Goal: Task Accomplishment & Management: Complete application form

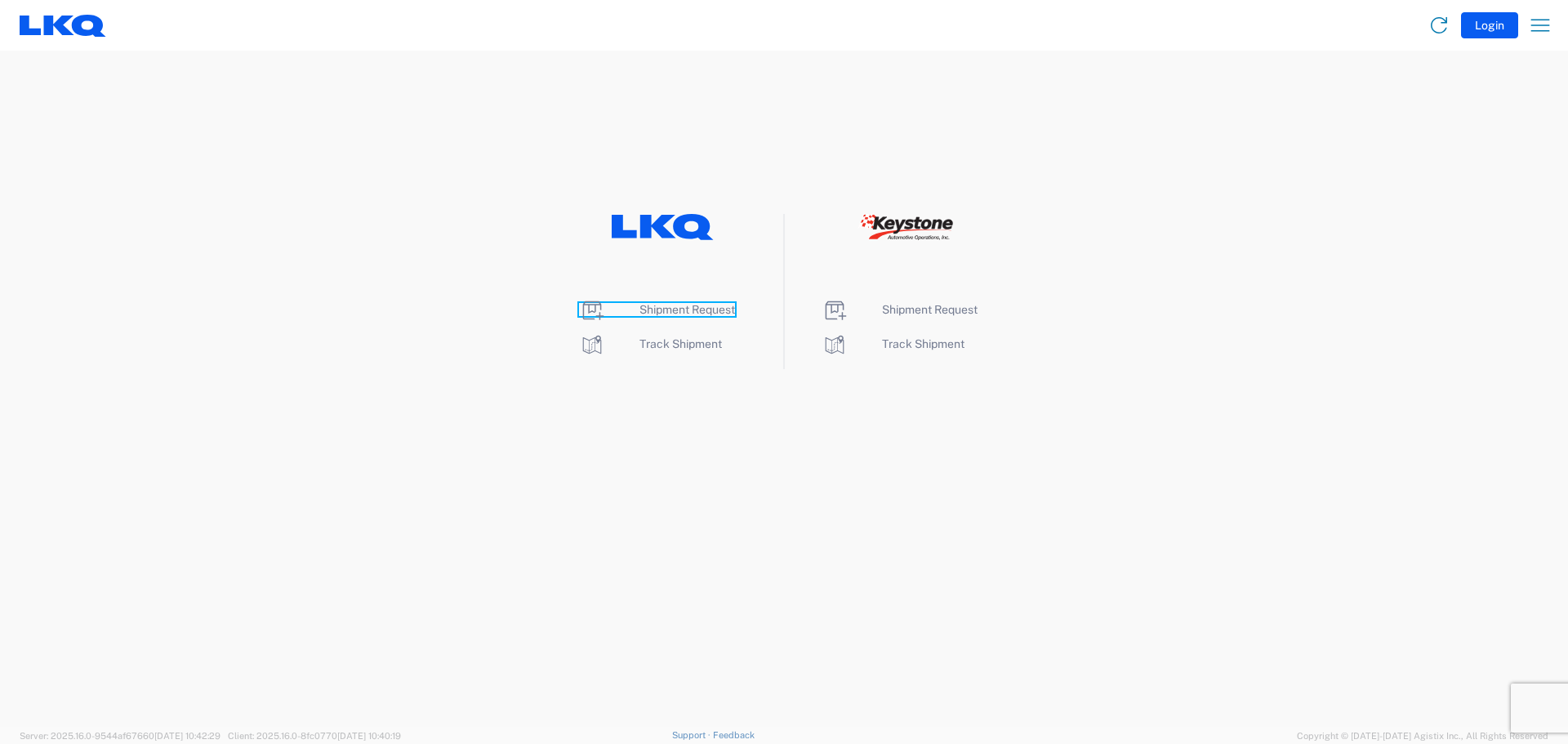
click at [681, 308] on span "Shipment Request" at bounding box center [688, 309] width 96 height 13
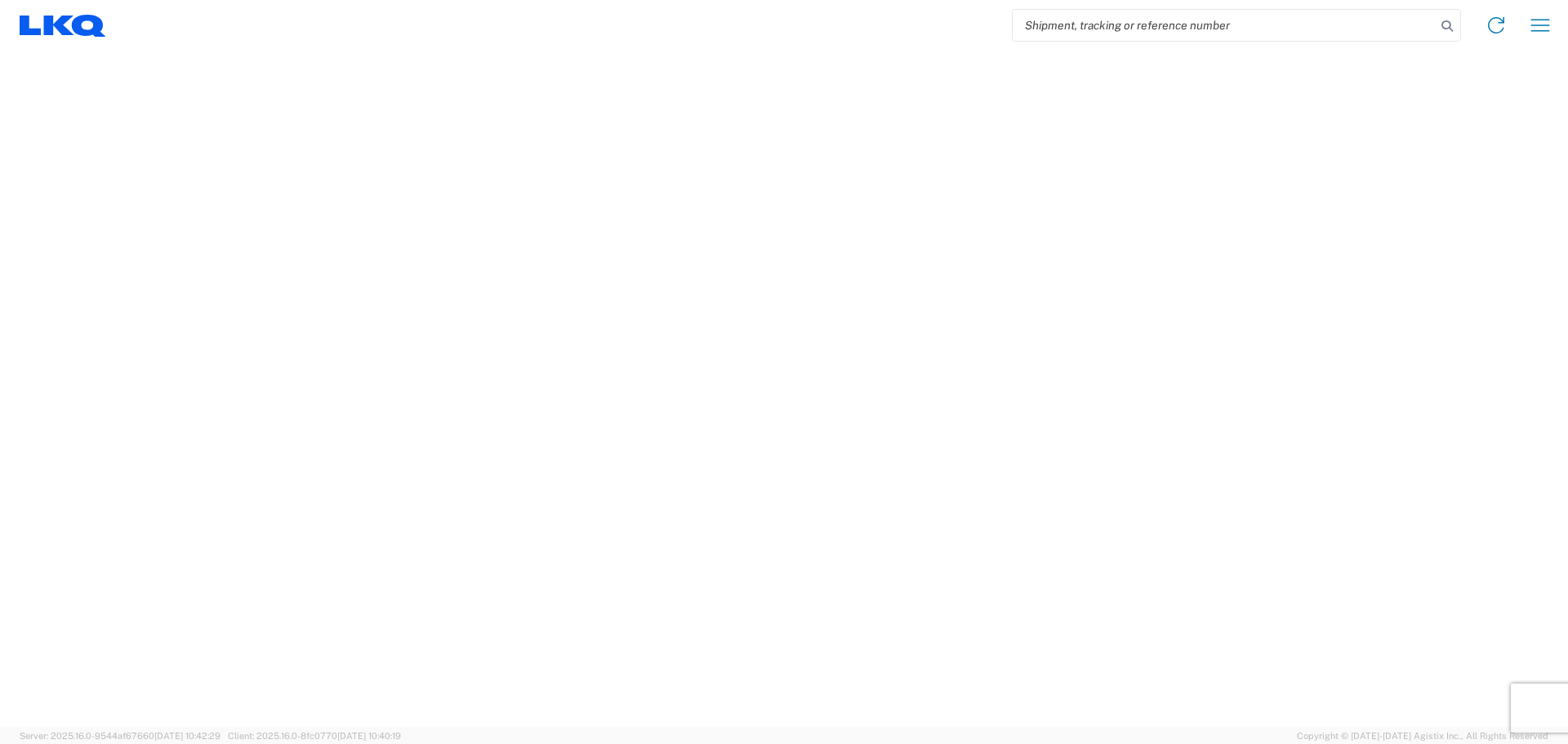
select select "FULL"
select select "LBS"
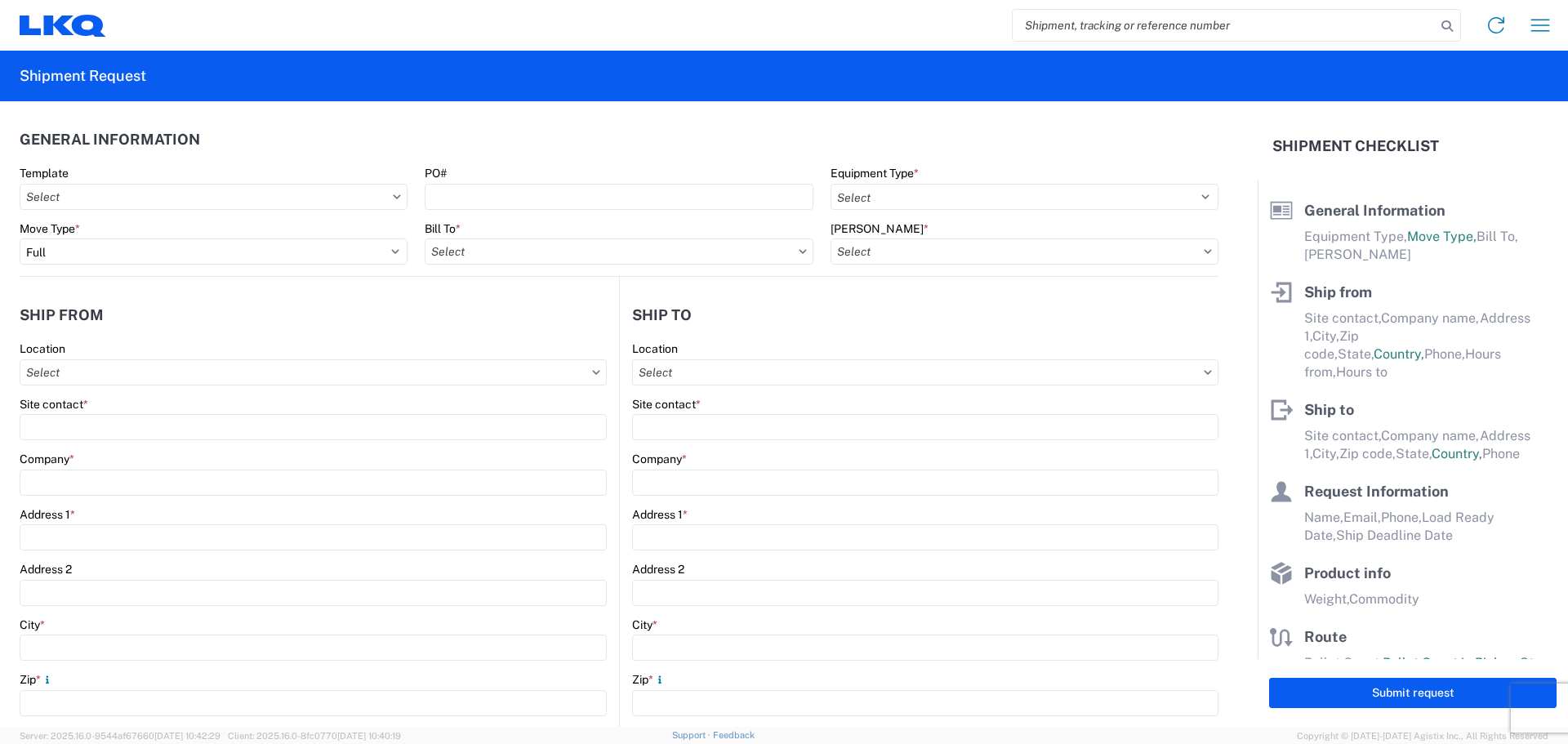
click at [394, 195] on icon at bounding box center [396, 197] width 8 height 5
click at [393, 198] on icon at bounding box center [396, 197] width 8 height 5
click at [404, 157] on agx-form-section "General Information Template PO# Equipment Type * Select 53’ Dry Van Flatbed Dr…" at bounding box center [618, 198] width 1198 height 156
click at [472, 254] on input "Bill To *" at bounding box center [618, 251] width 388 height 26
type input "1382"
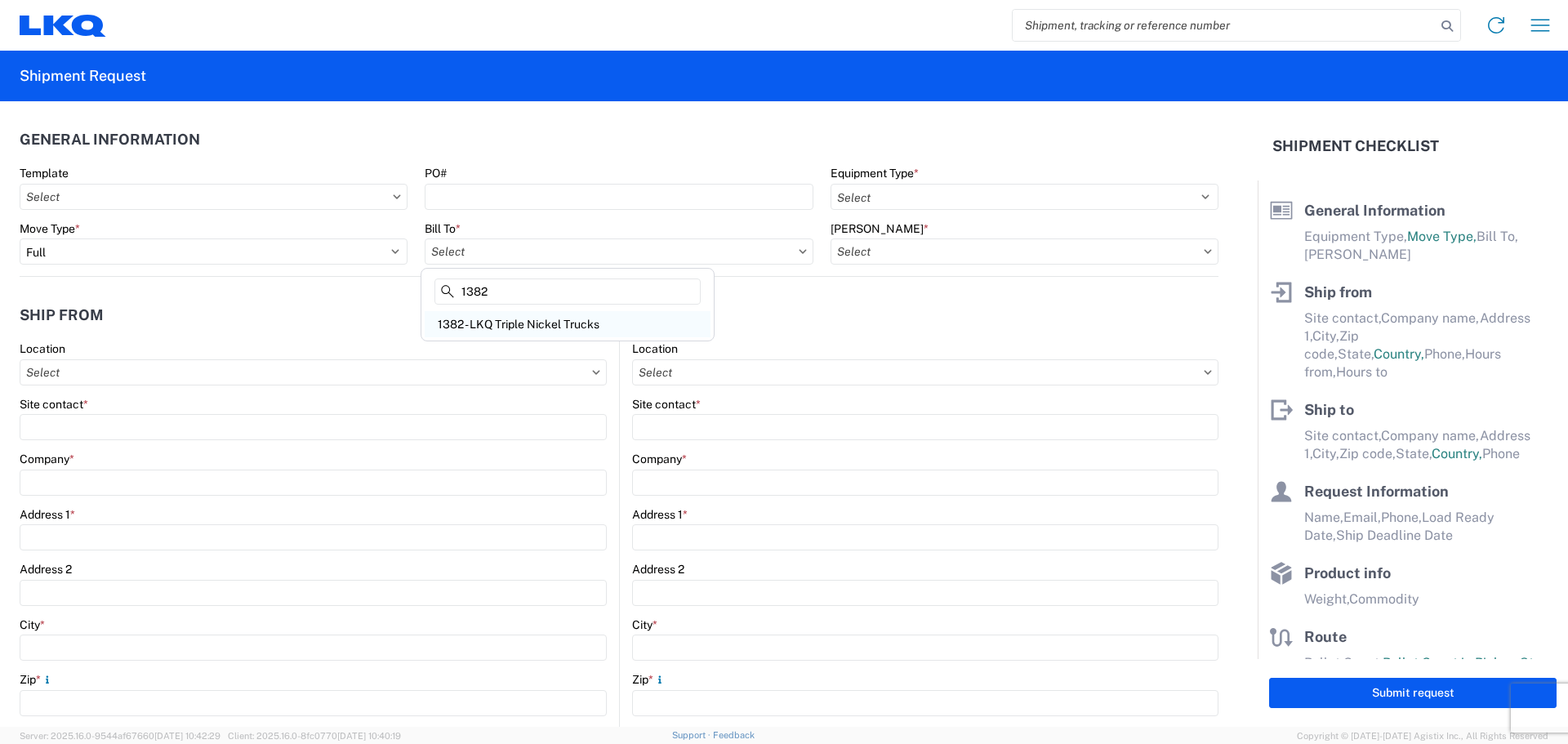
click at [477, 325] on div "1382 - LKQ Triple Nickel Trucks" at bounding box center [568, 324] width 286 height 26
type input "1382 - LKQ Triple Nickel Trucks"
click at [923, 254] on input "Bill Code *" at bounding box center [1024, 251] width 388 height 26
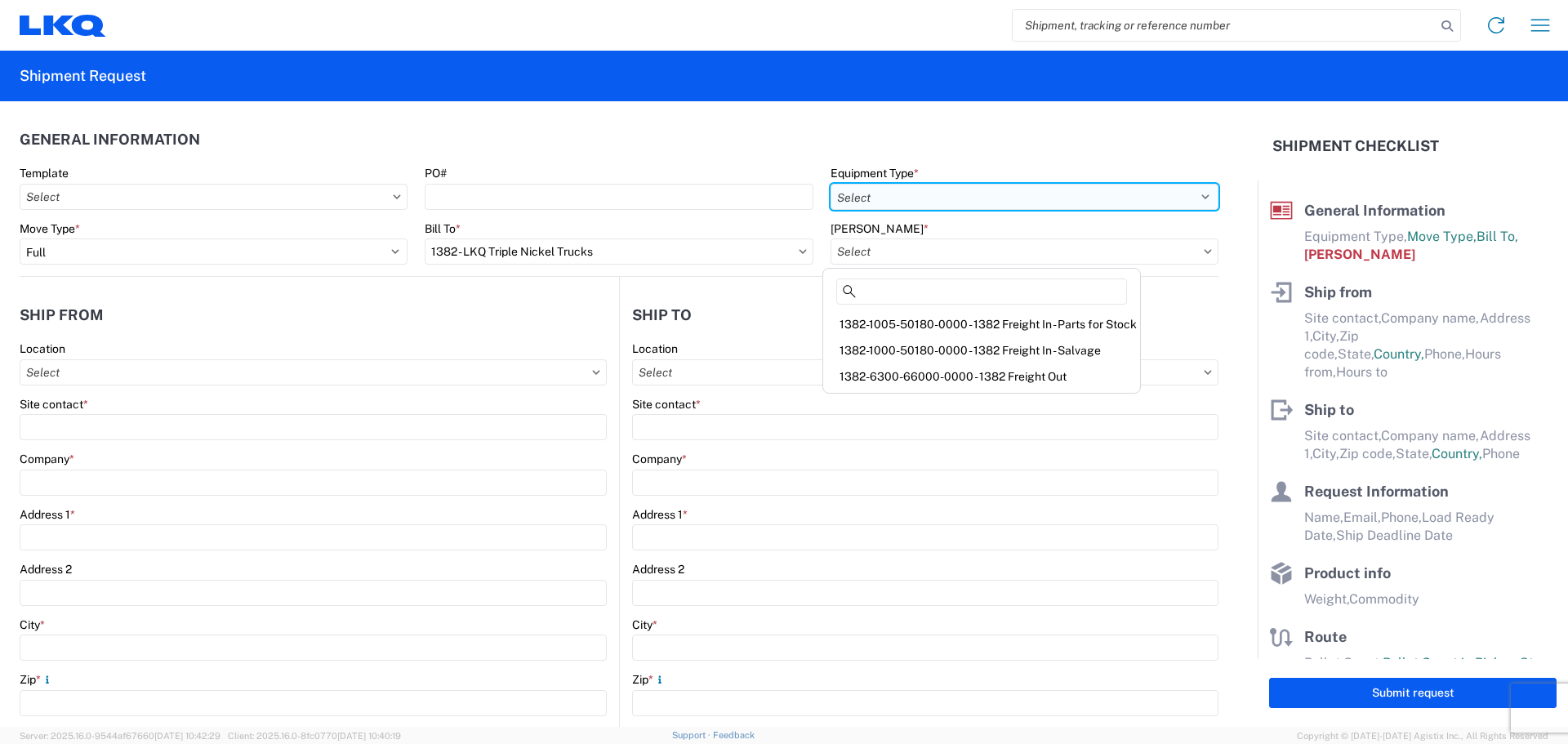
click at [904, 188] on select "Select 53’ Dry Van Flatbed Dropdeck (van) Lowboy (flatbed) Rail" at bounding box center [1024, 196] width 388 height 26
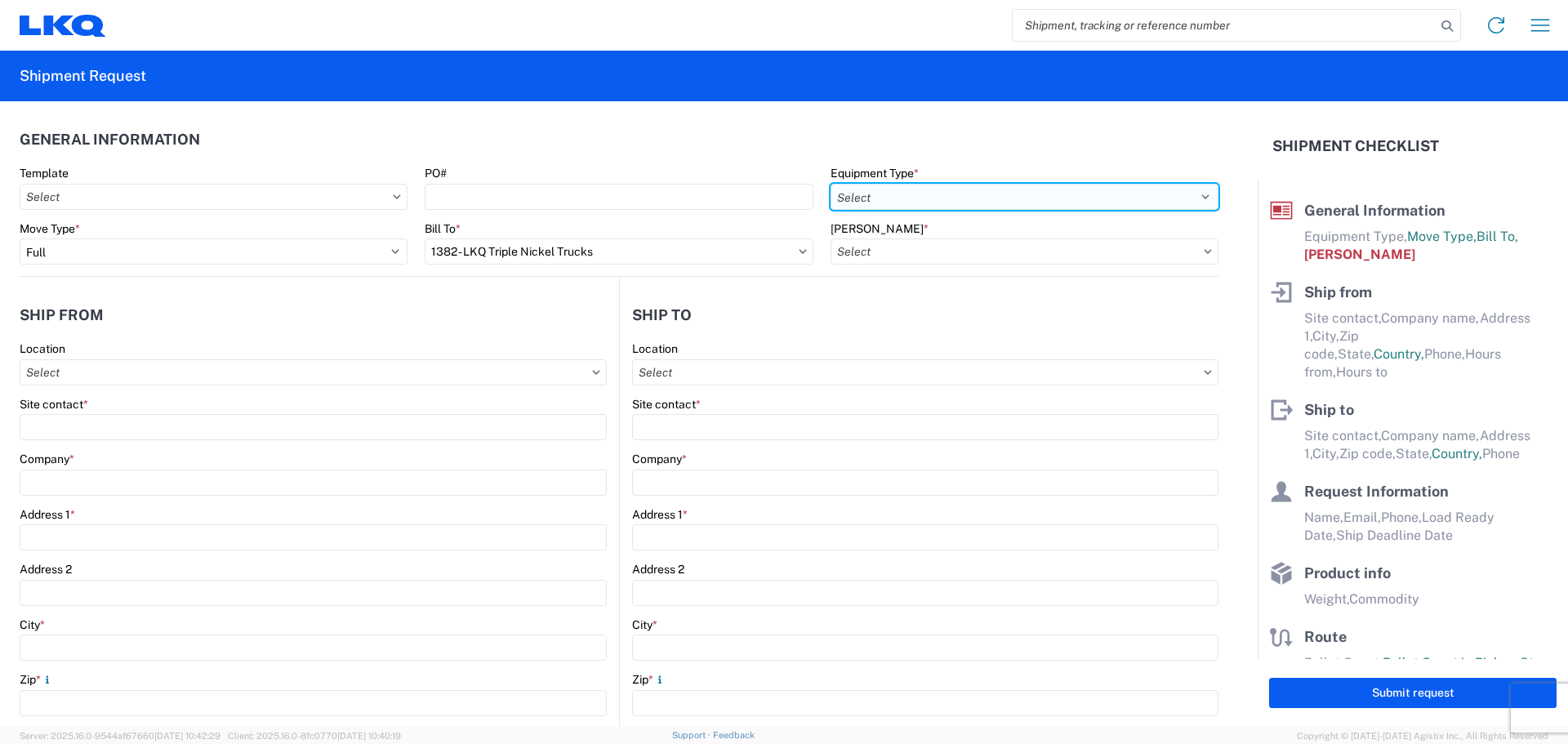
select select "STDV"
click at [831, 184] on select "Select 53’ Dry Van Flatbed Dropdeck (van) Lowboy (flatbed) Rail" at bounding box center [1024, 196] width 388 height 26
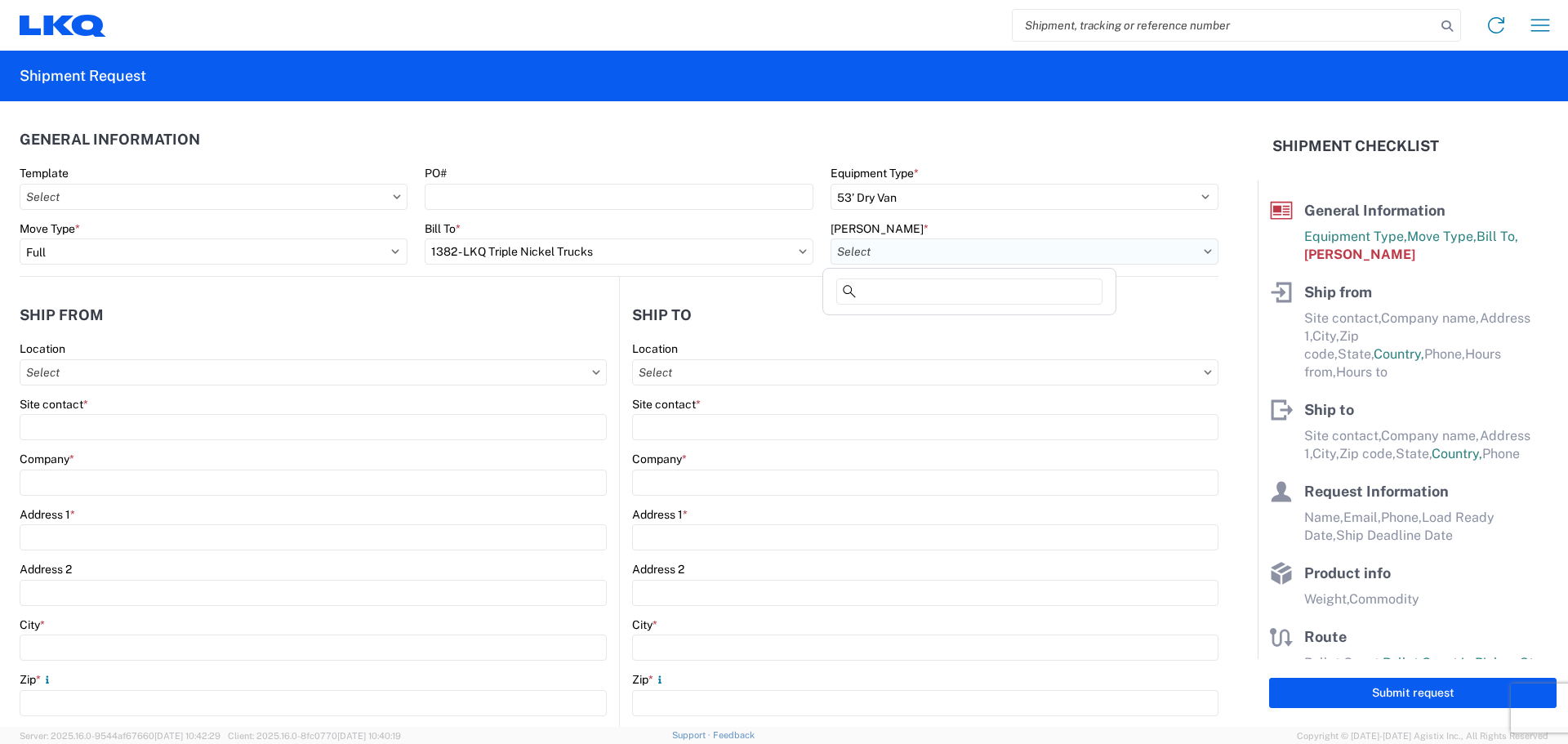
click at [892, 250] on input "Bill Code *" at bounding box center [1024, 251] width 388 height 26
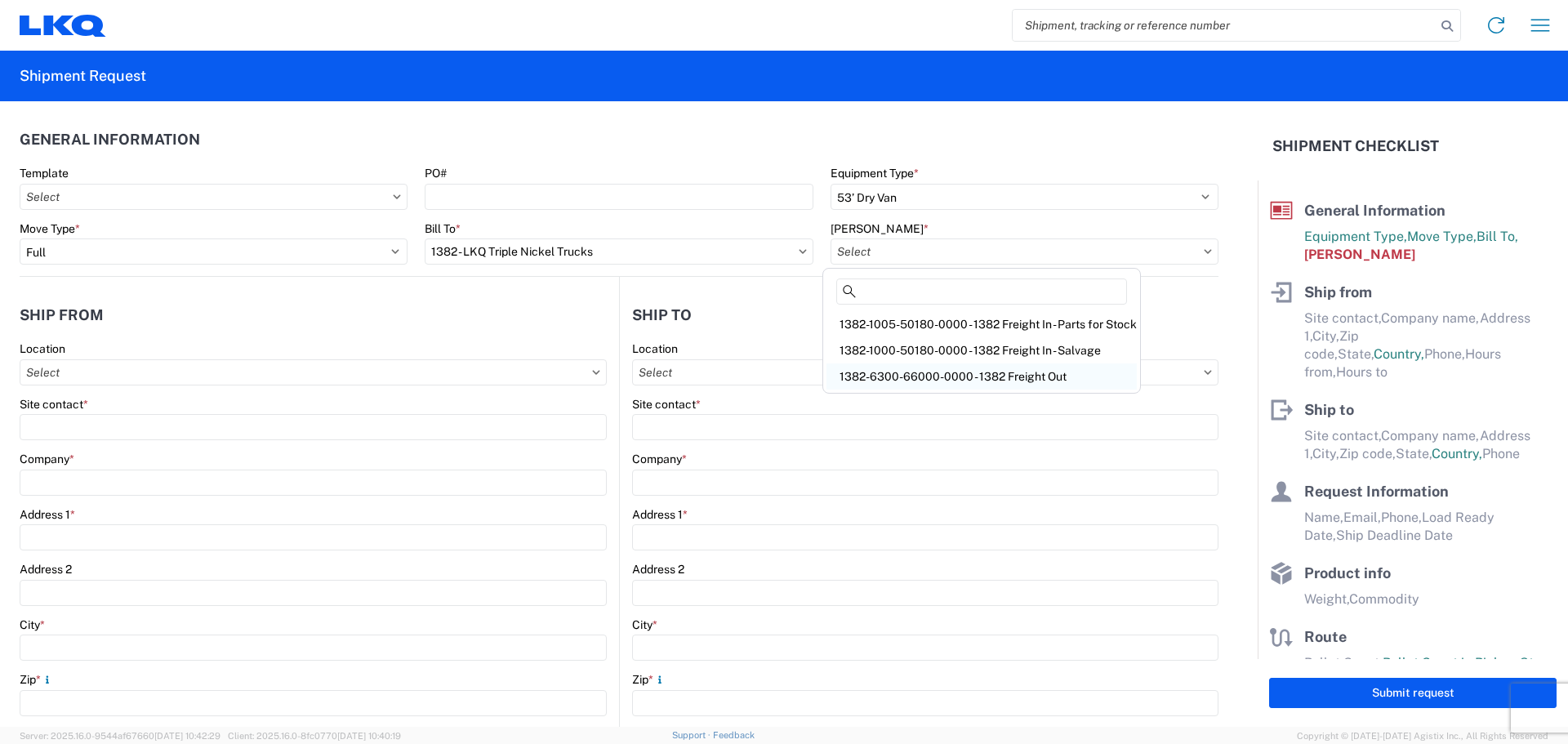
click at [905, 375] on div "1382-6300-66000-0000 - 1382 Freight Out" at bounding box center [981, 376] width 310 height 26
type input "1382-6300-66000-0000 - 1382 Freight Out"
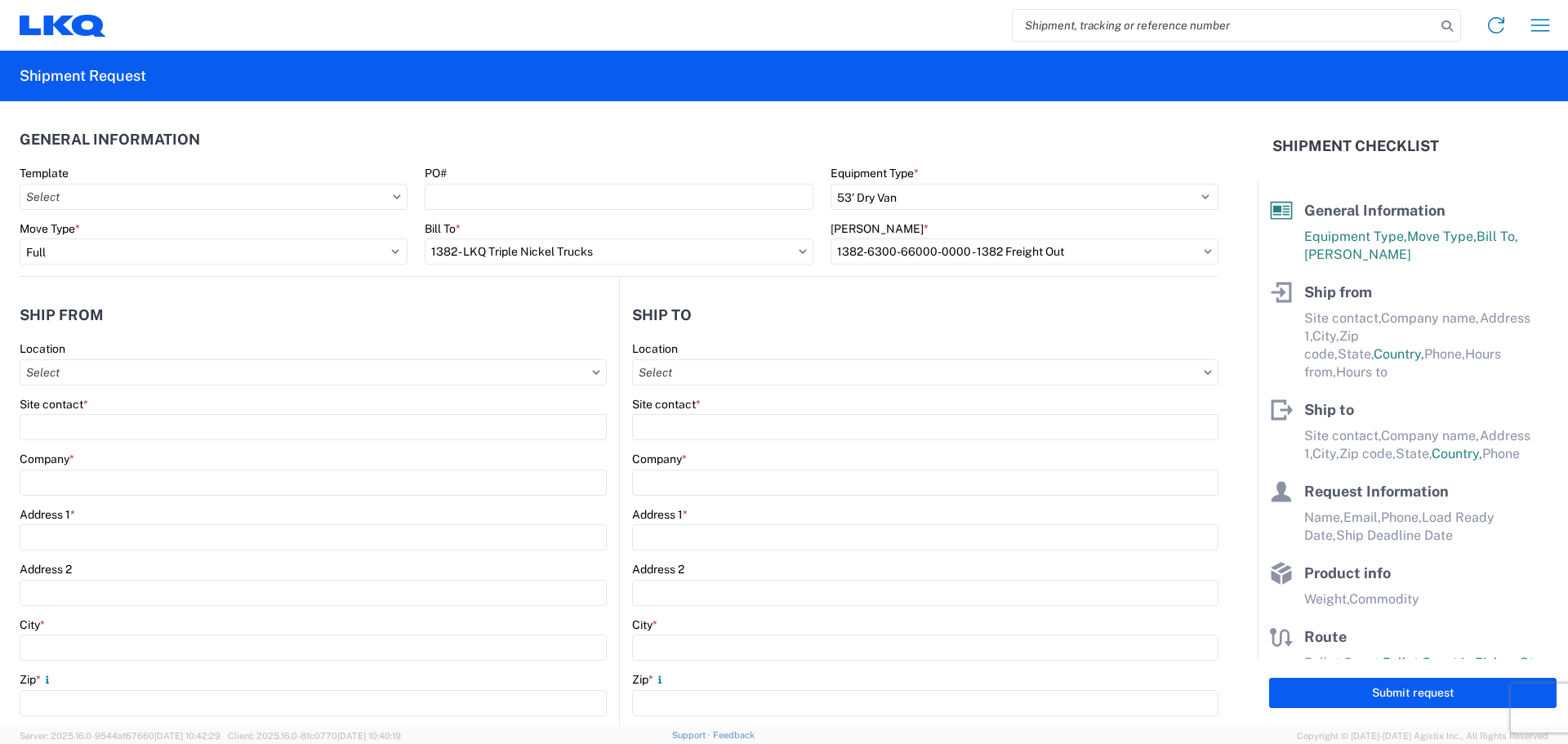
click at [747, 149] on header "General Information" at bounding box center [618, 139] width 1198 height 36
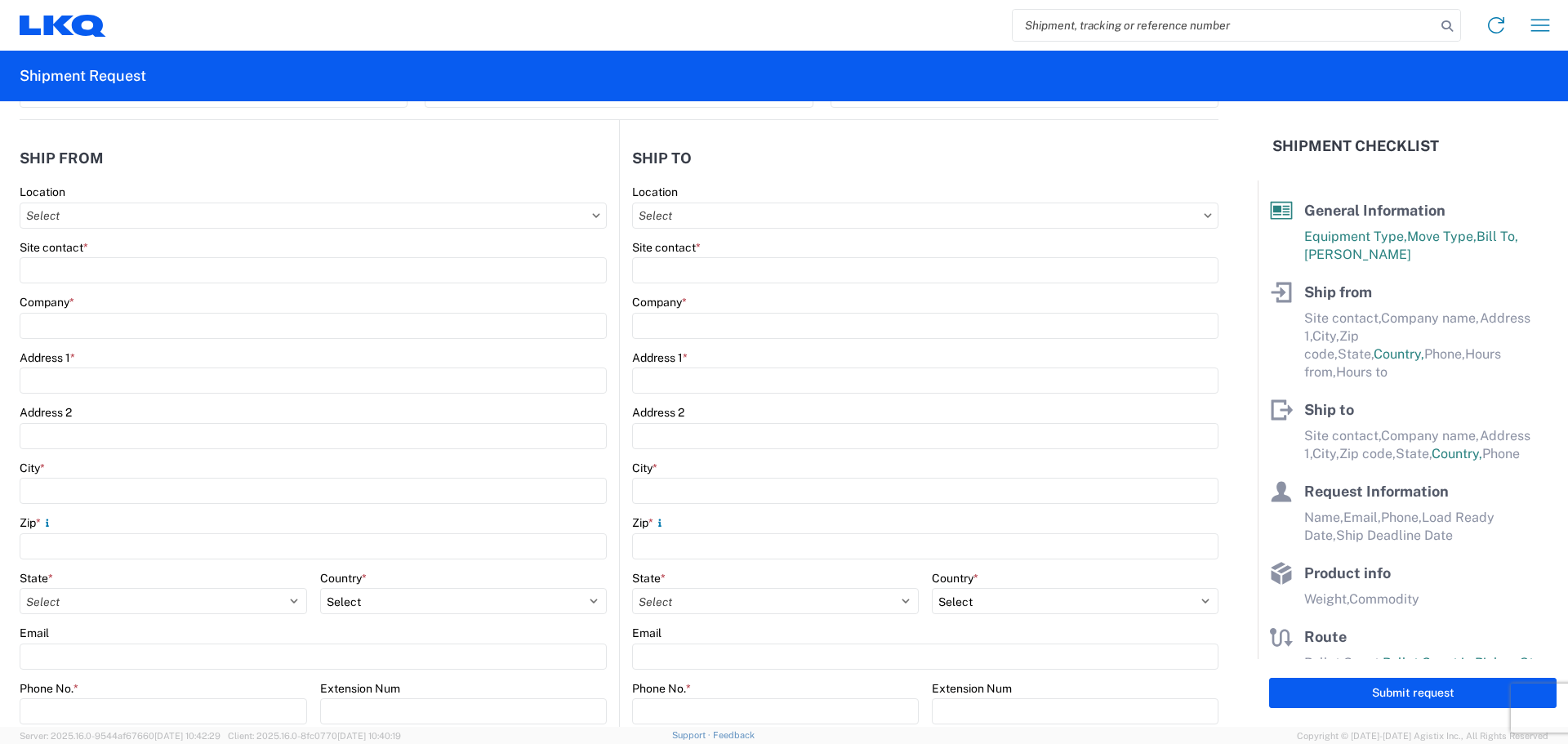
scroll to position [164, 0]
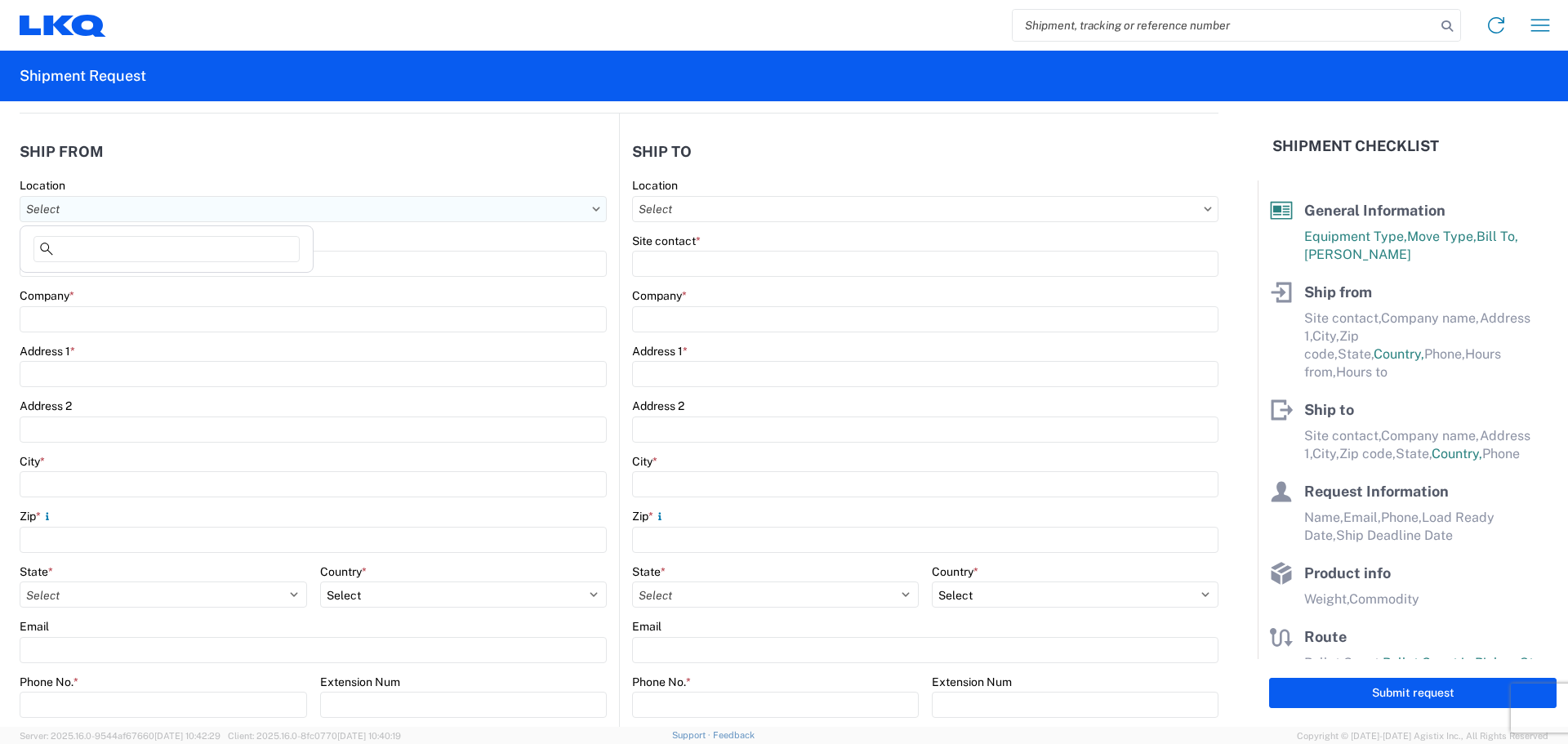
click at [266, 209] on input "Location" at bounding box center [313, 209] width 587 height 26
type input "1382"
click at [144, 286] on div "1382 - LKQ Triple Nickel Trucks" at bounding box center [167, 281] width 286 height 26
type input "1382 - LKQ Triple Nickel Trucks"
type input "LKQ Corporation"
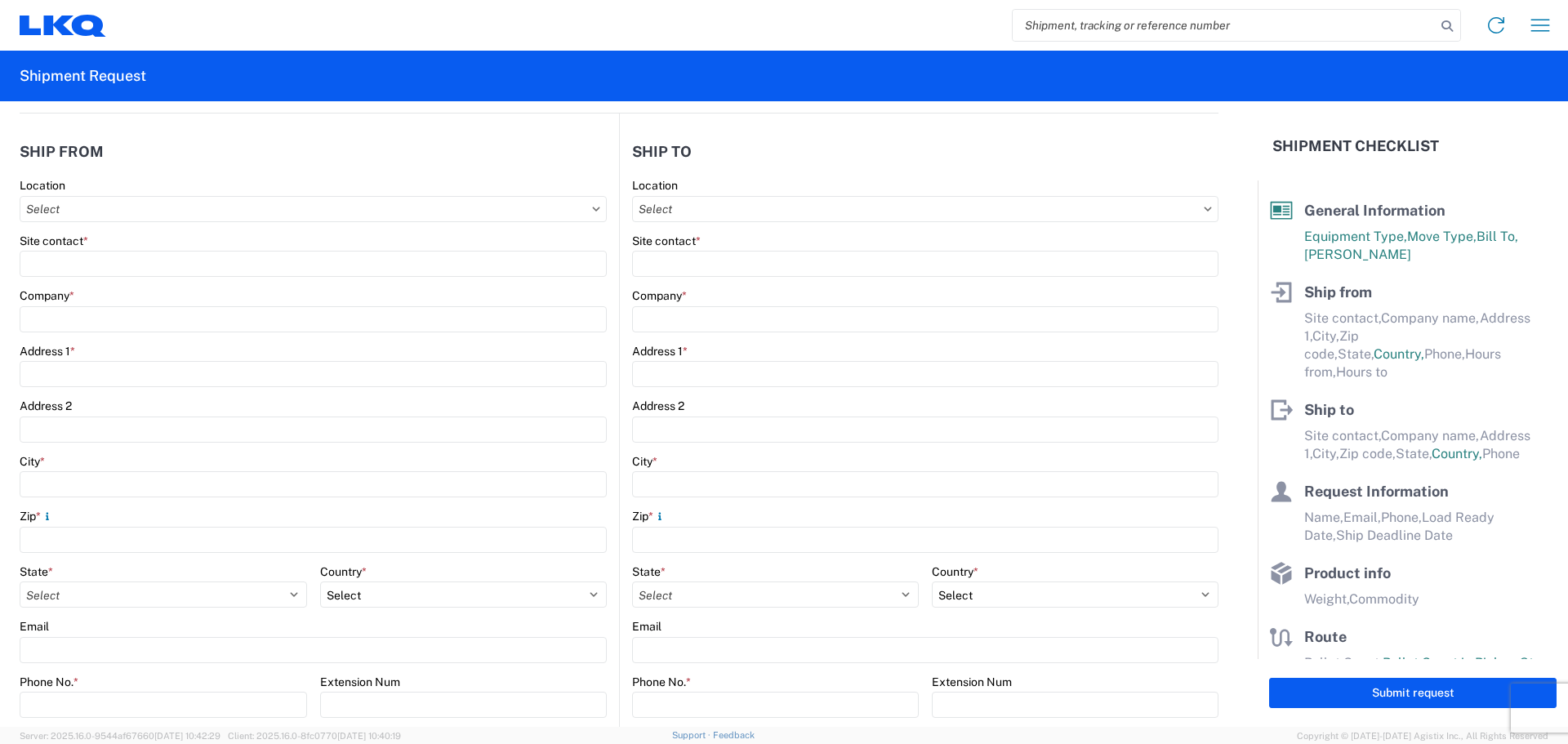
type input "2956 Lincoln Way West"
type input "Chambersburg"
type input "17202"
select select "PA"
select select "US"
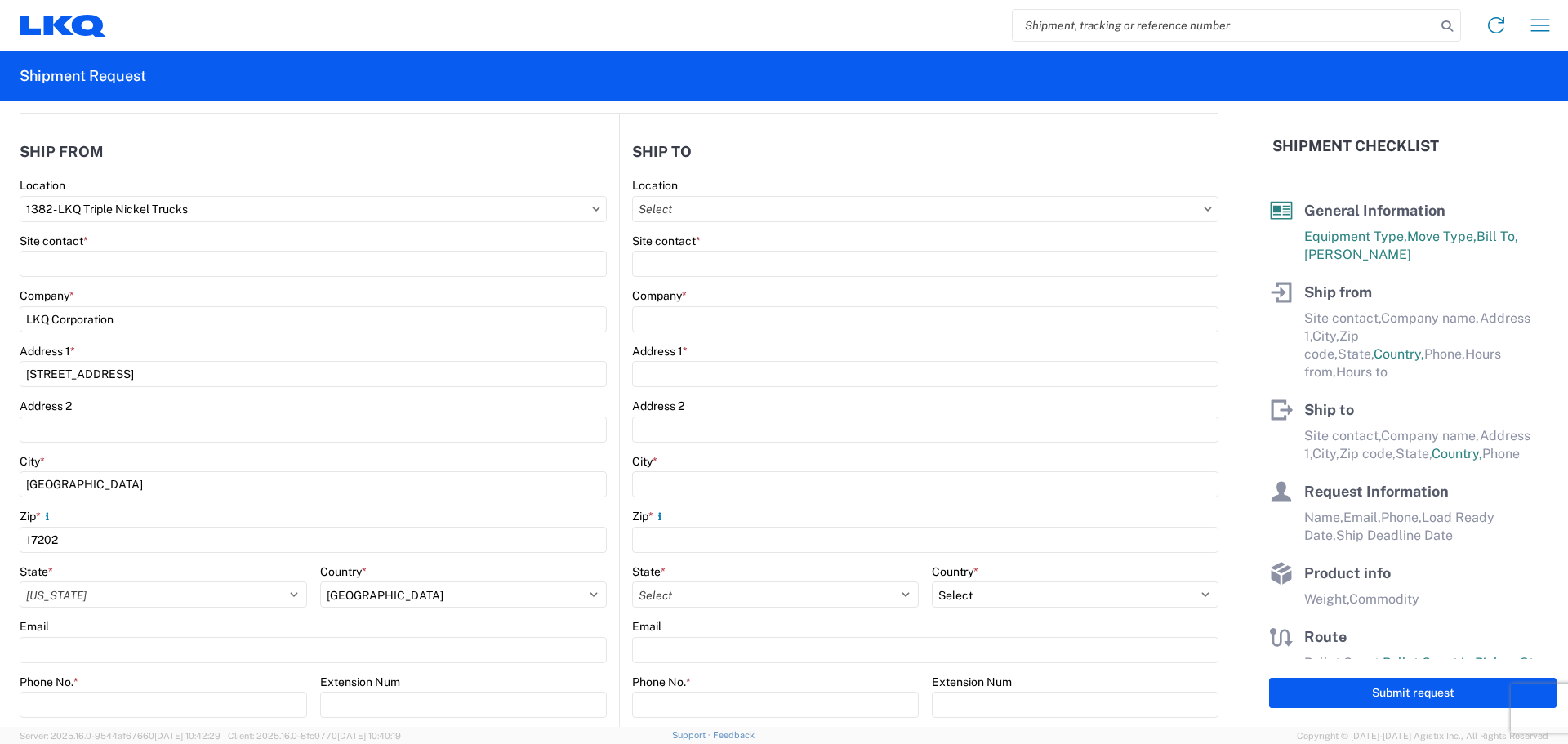
type input "08:00"
type input "17:00"
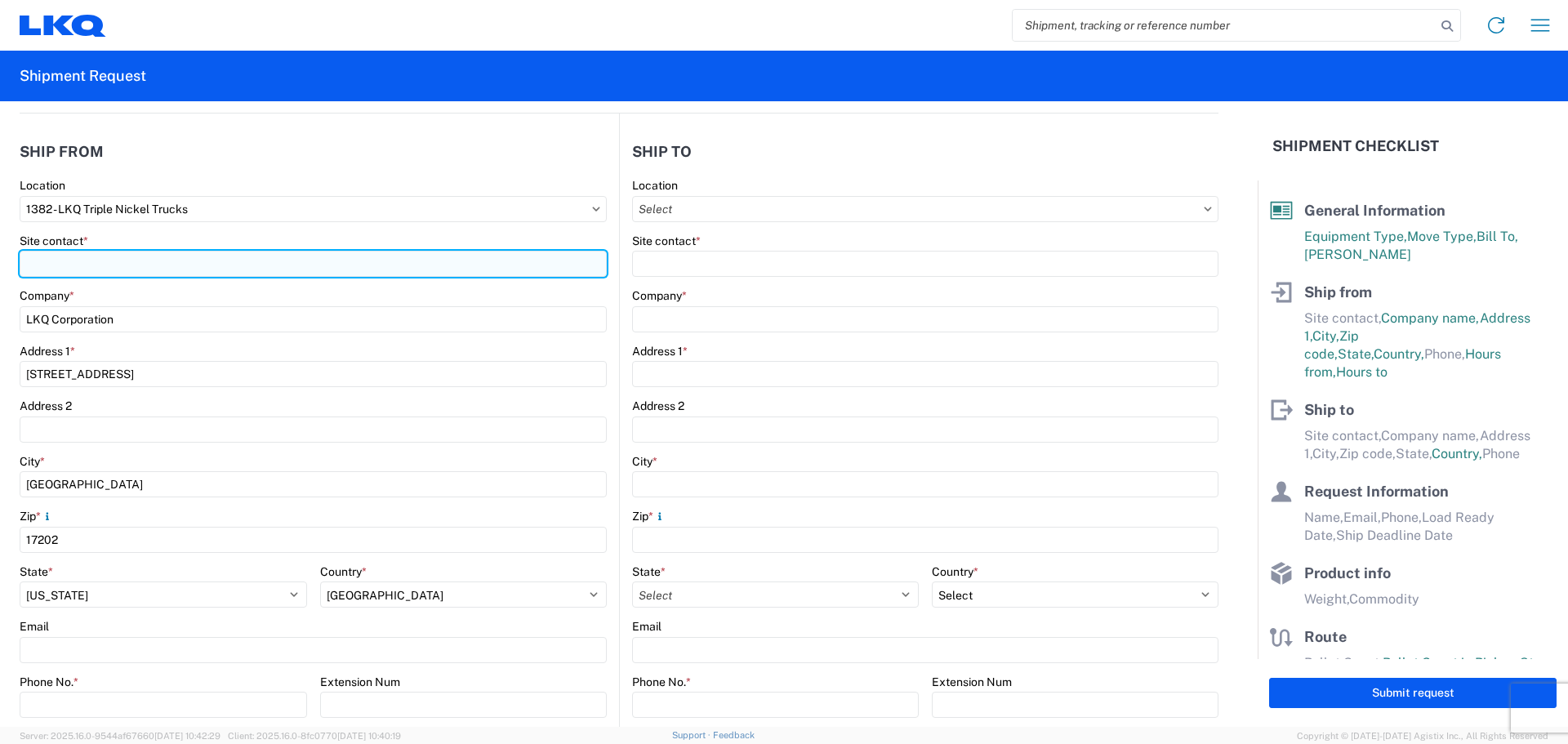
click at [122, 259] on input "Site contact *" at bounding box center [313, 263] width 587 height 26
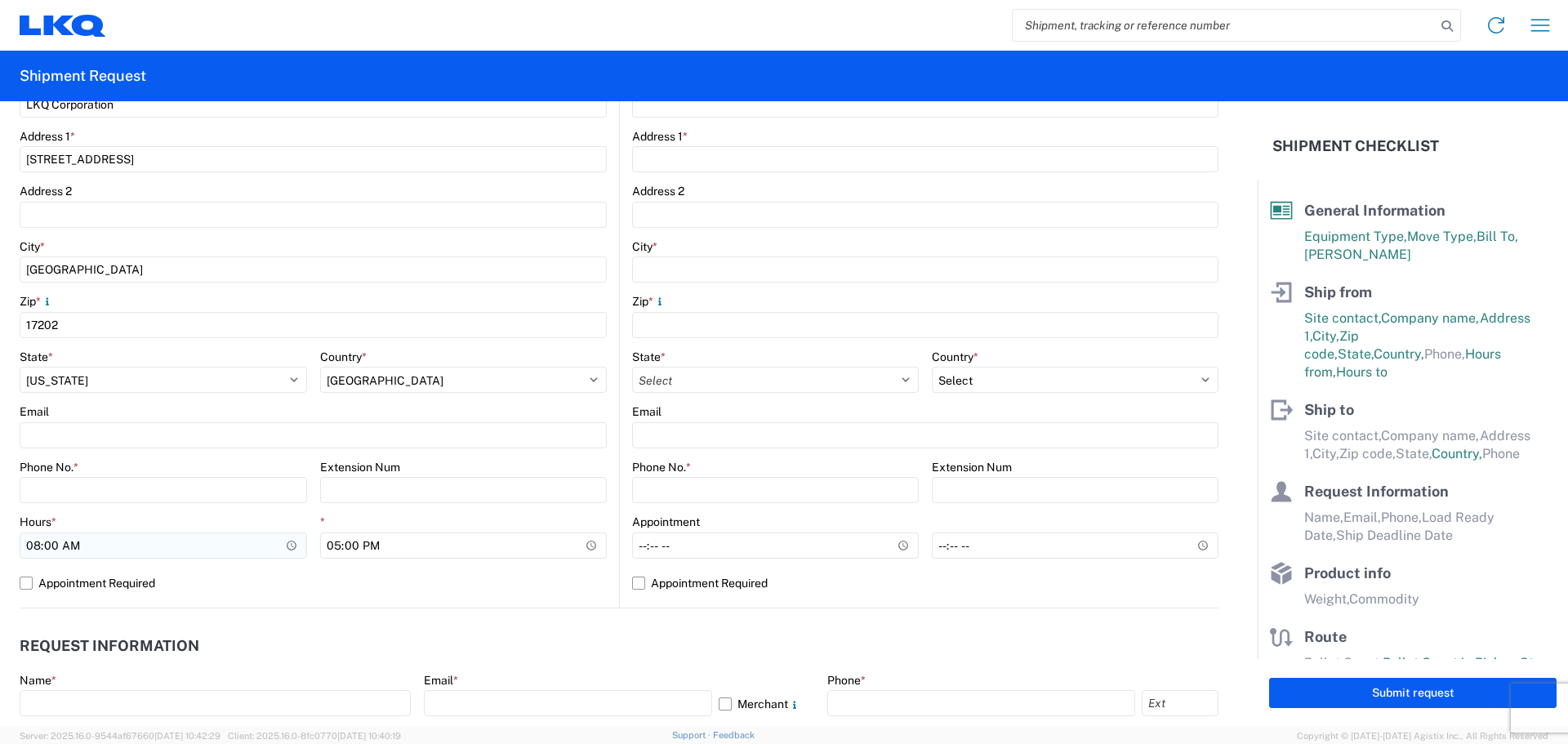
scroll to position [409, 0]
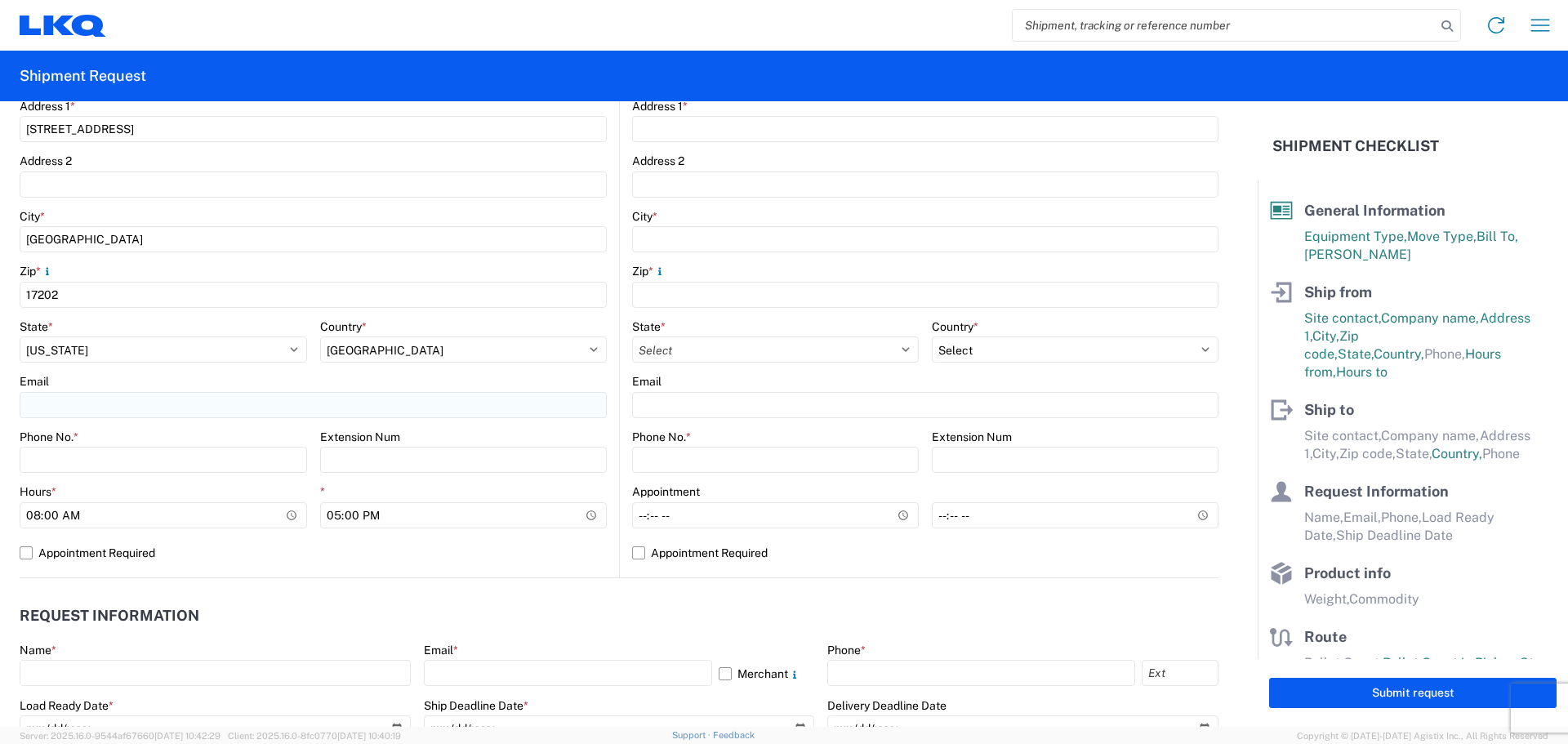
type input "Christopher Miller"
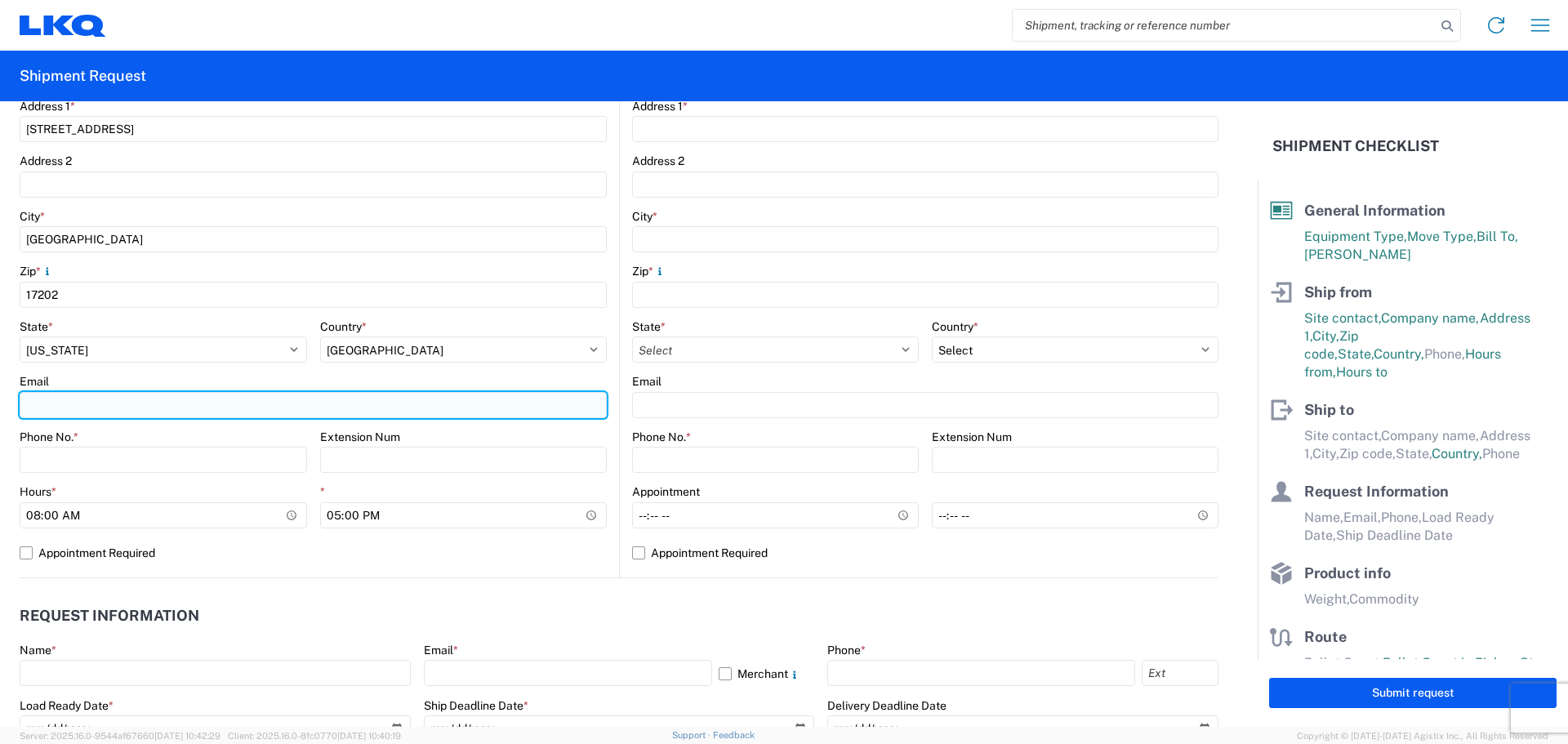
click at [205, 399] on input "Email" at bounding box center [313, 404] width 587 height 26
type input "camiller@lkqcorp.com"
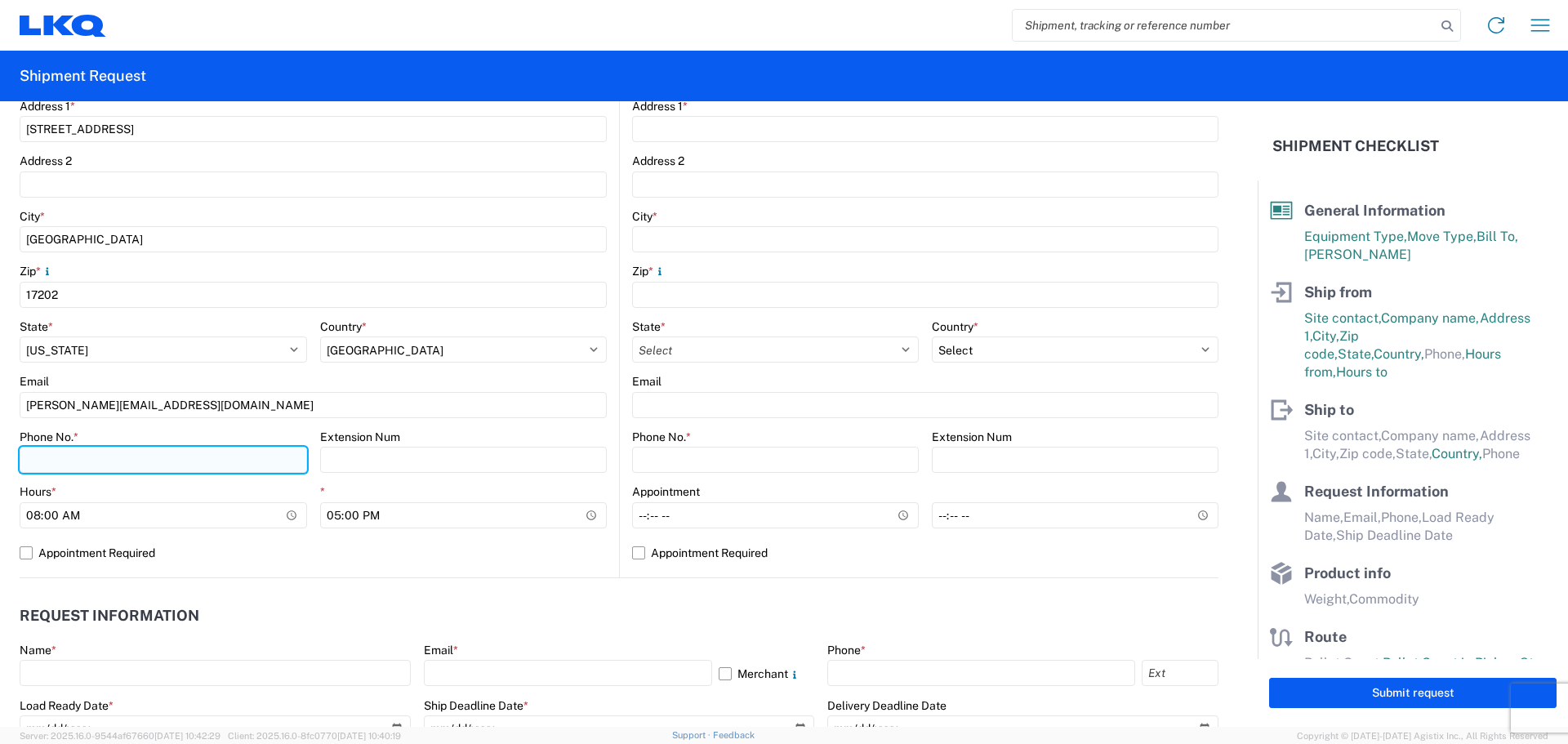
click at [170, 465] on input "Phone No. *" at bounding box center [163, 460] width 288 height 26
type input "7174468055"
click at [303, 558] on label "Appointment Required" at bounding box center [313, 552] width 587 height 26
click at [0, 0] on input "Appointment Required" at bounding box center [0, 0] width 0 height 0
select select "US"
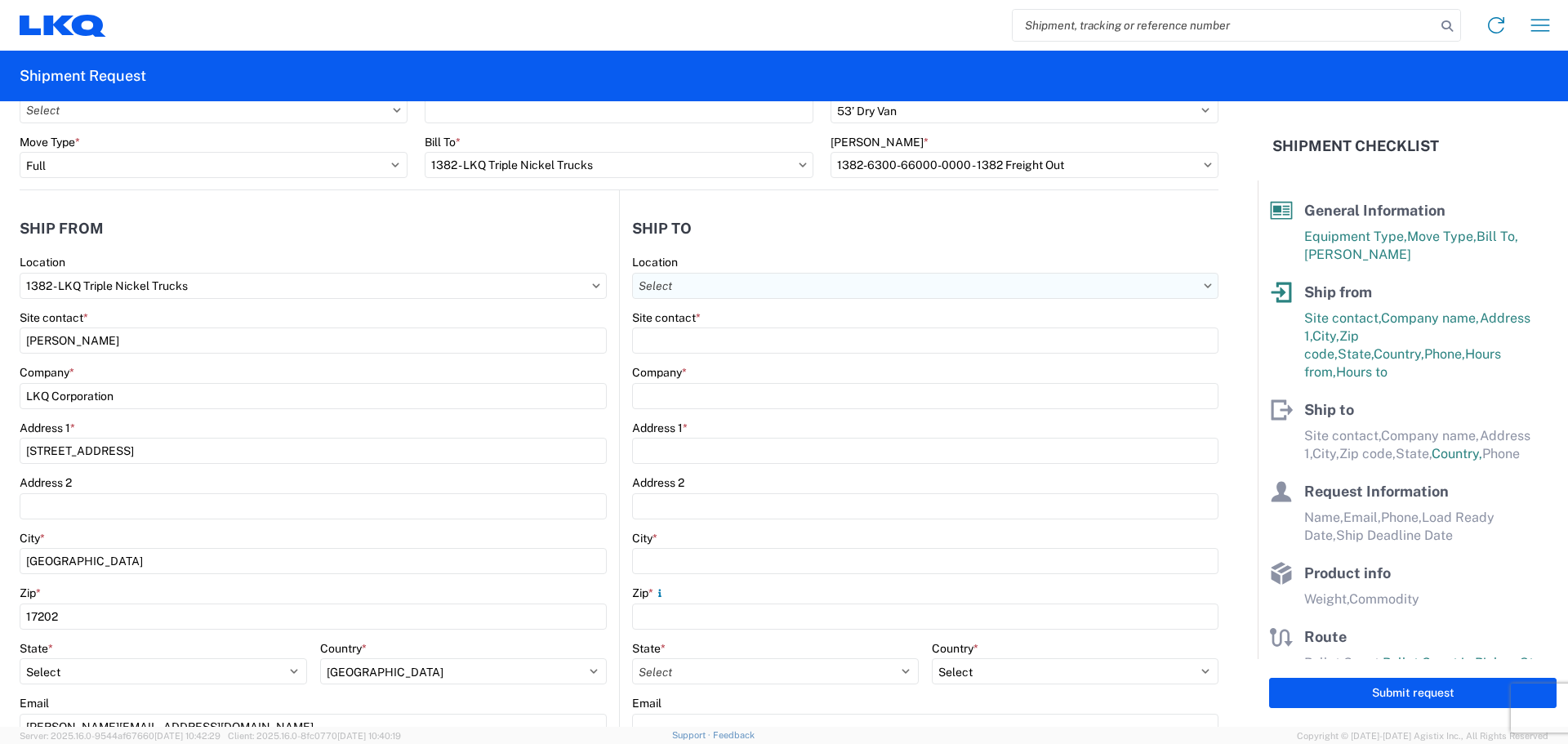
scroll to position [0, 0]
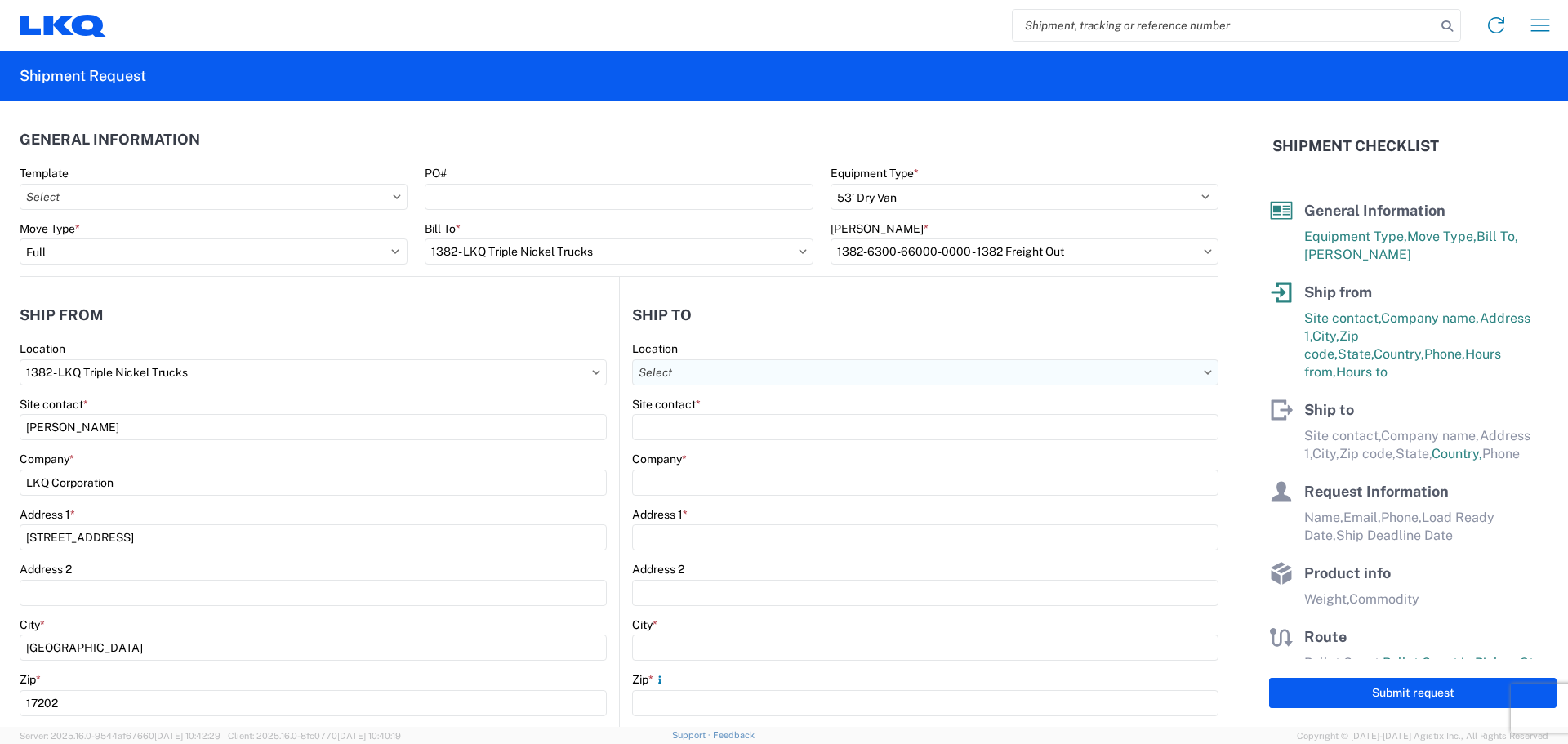
click at [683, 376] on input "Location" at bounding box center [925, 372] width 586 height 26
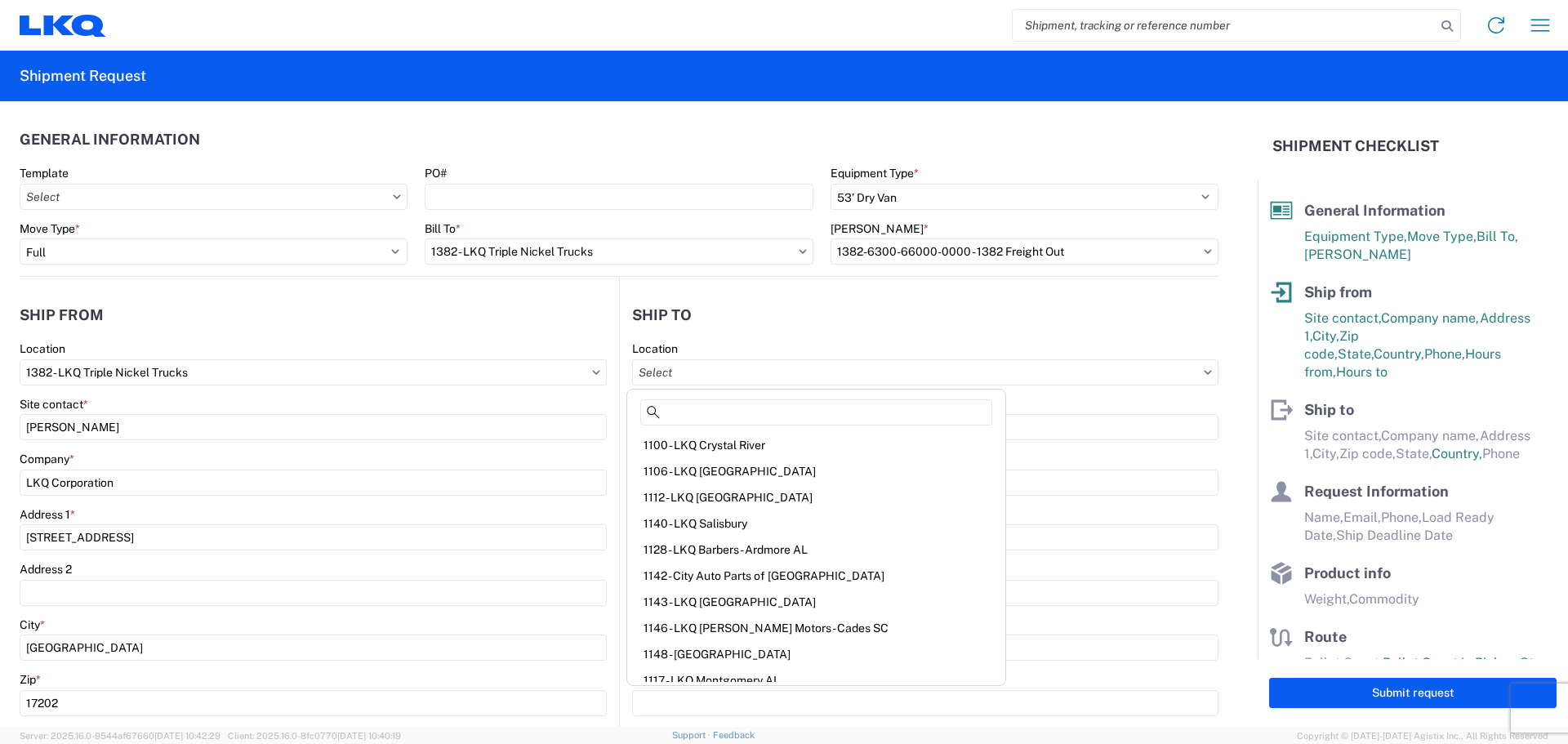
click at [1204, 370] on icon at bounding box center [1207, 372] width 8 height 5
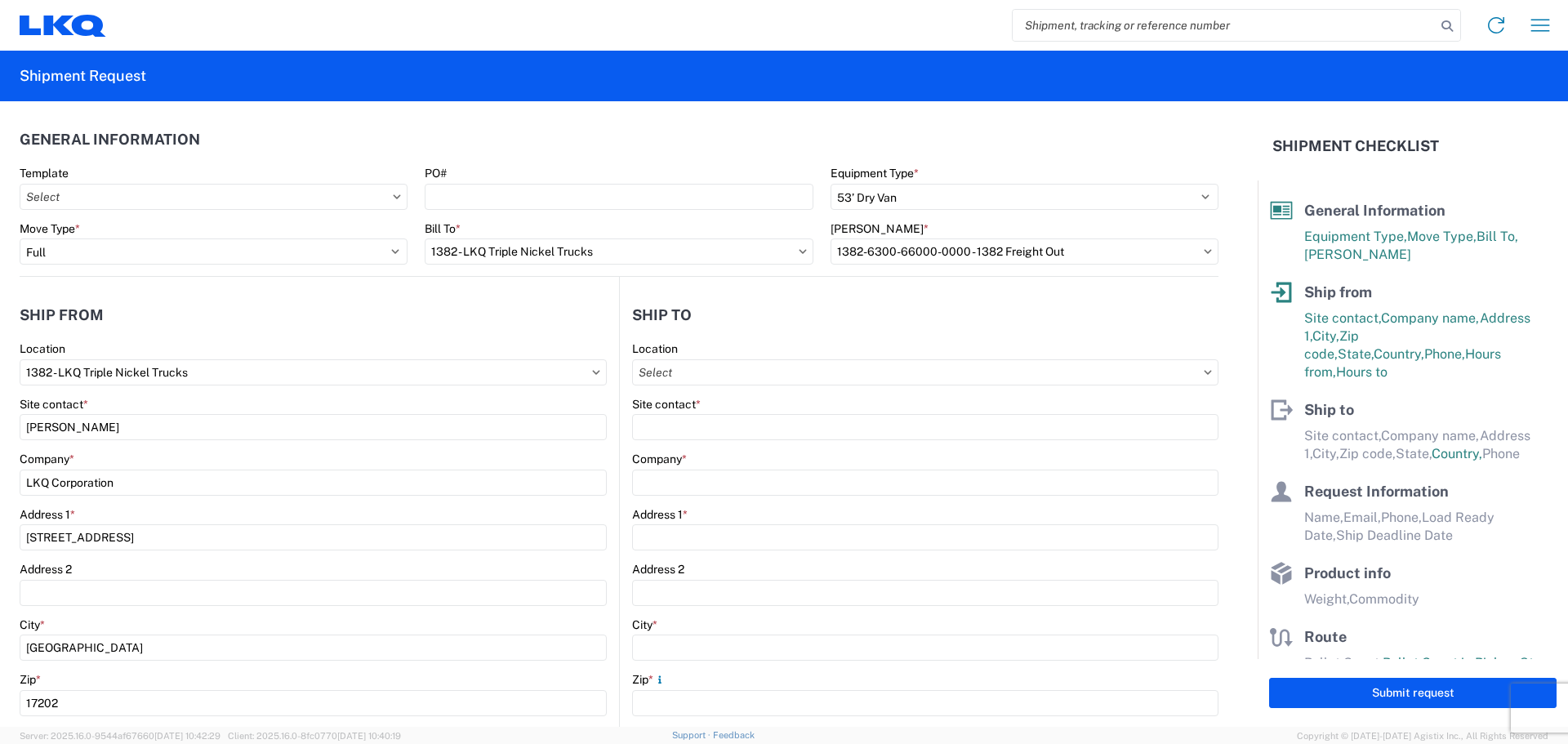
click at [936, 331] on header "Ship to" at bounding box center [919, 315] width 599 height 36
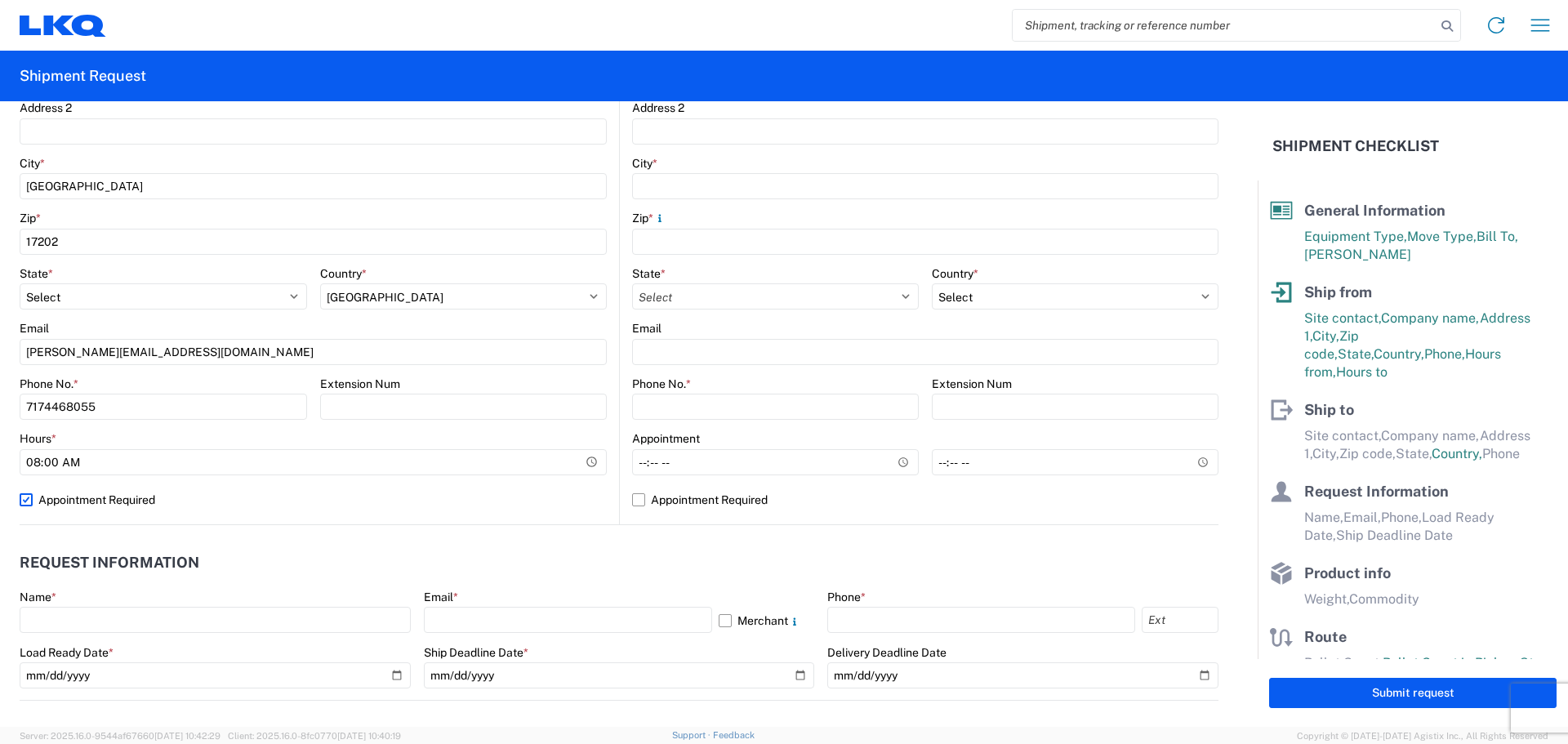
scroll to position [490, 0]
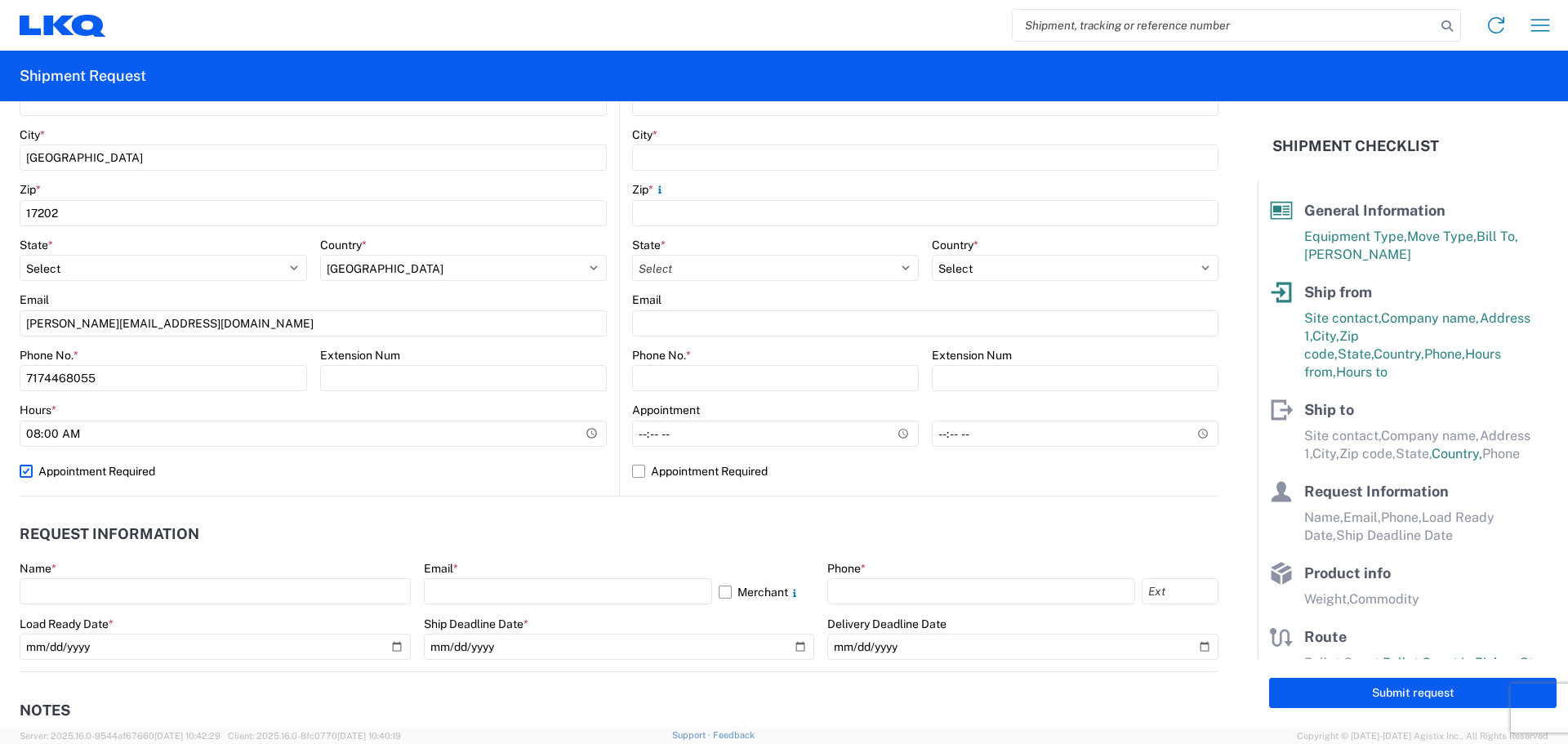
click at [26, 471] on label "Appointment Required" at bounding box center [313, 471] width 587 height 26
click at [0, 0] on input "Appointment Required" at bounding box center [0, 0] width 0 height 0
select select "US"
click at [525, 436] on input "17:00" at bounding box center [464, 433] width 288 height 26
type input "14:30"
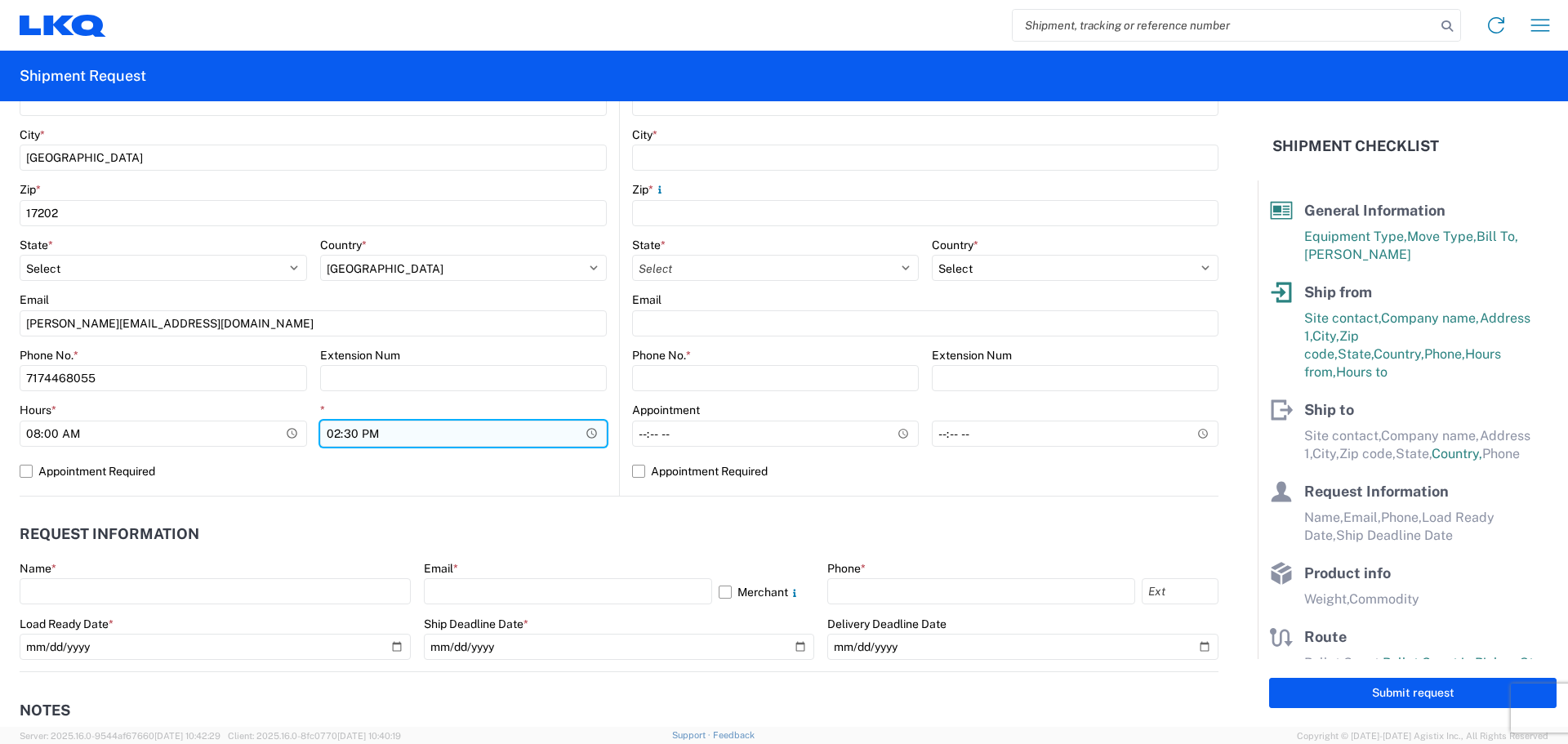
click at [338, 435] on input "14:30" at bounding box center [464, 433] width 288 height 26
click at [307, 460] on label "Appointment Required" at bounding box center [313, 471] width 587 height 26
click at [0, 0] on input "Appointment Required" at bounding box center [0, 0] width 0 height 0
select select "US"
click at [29, 471] on label "Appointment Required" at bounding box center [313, 471] width 587 height 26
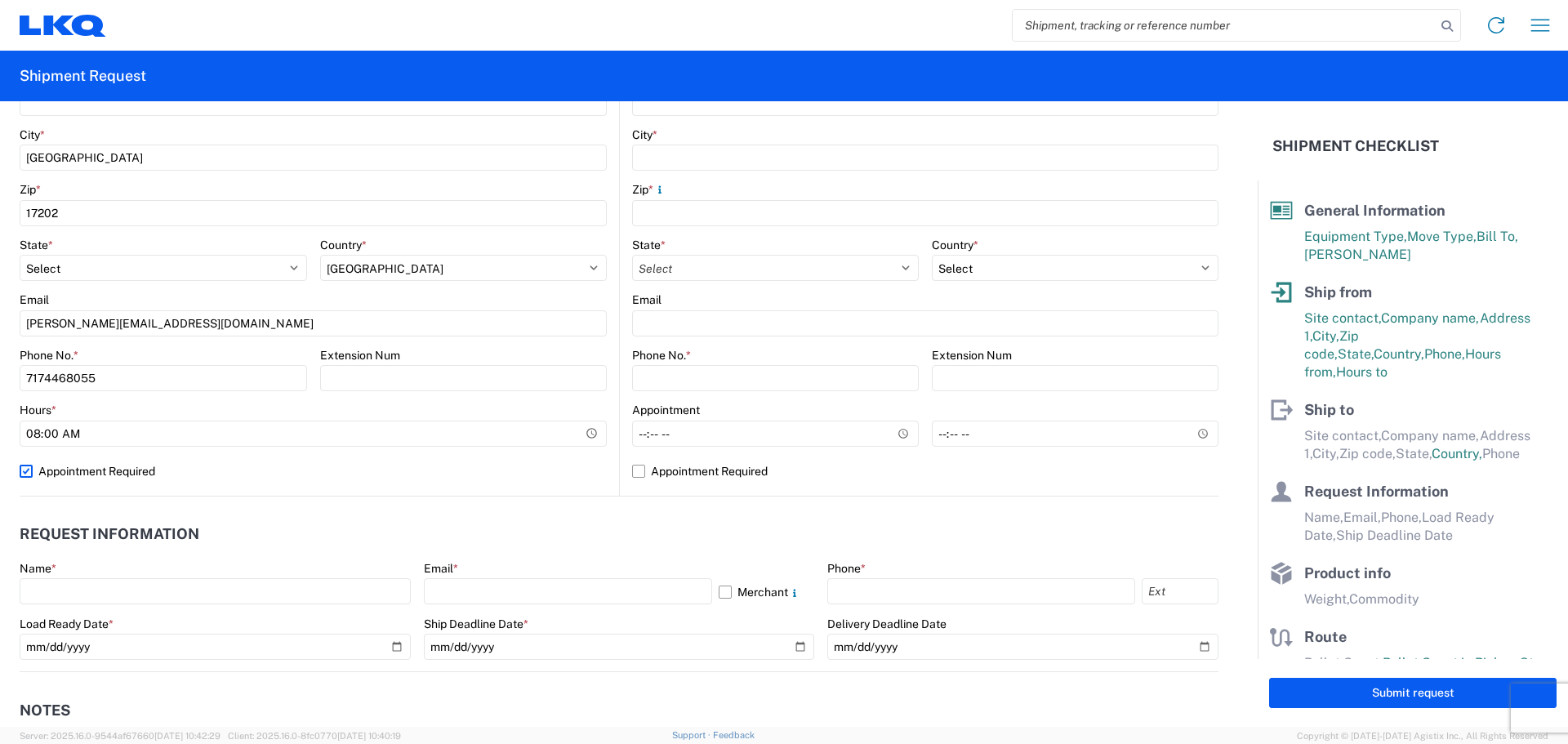
click at [0, 0] on input "Appointment Required" at bounding box center [0, 0] width 0 height 0
select select "US"
click at [383, 428] on input "14:30" at bounding box center [464, 433] width 288 height 26
type input "15:00"
click at [425, 408] on div "*" at bounding box center [464, 410] width 288 height 15
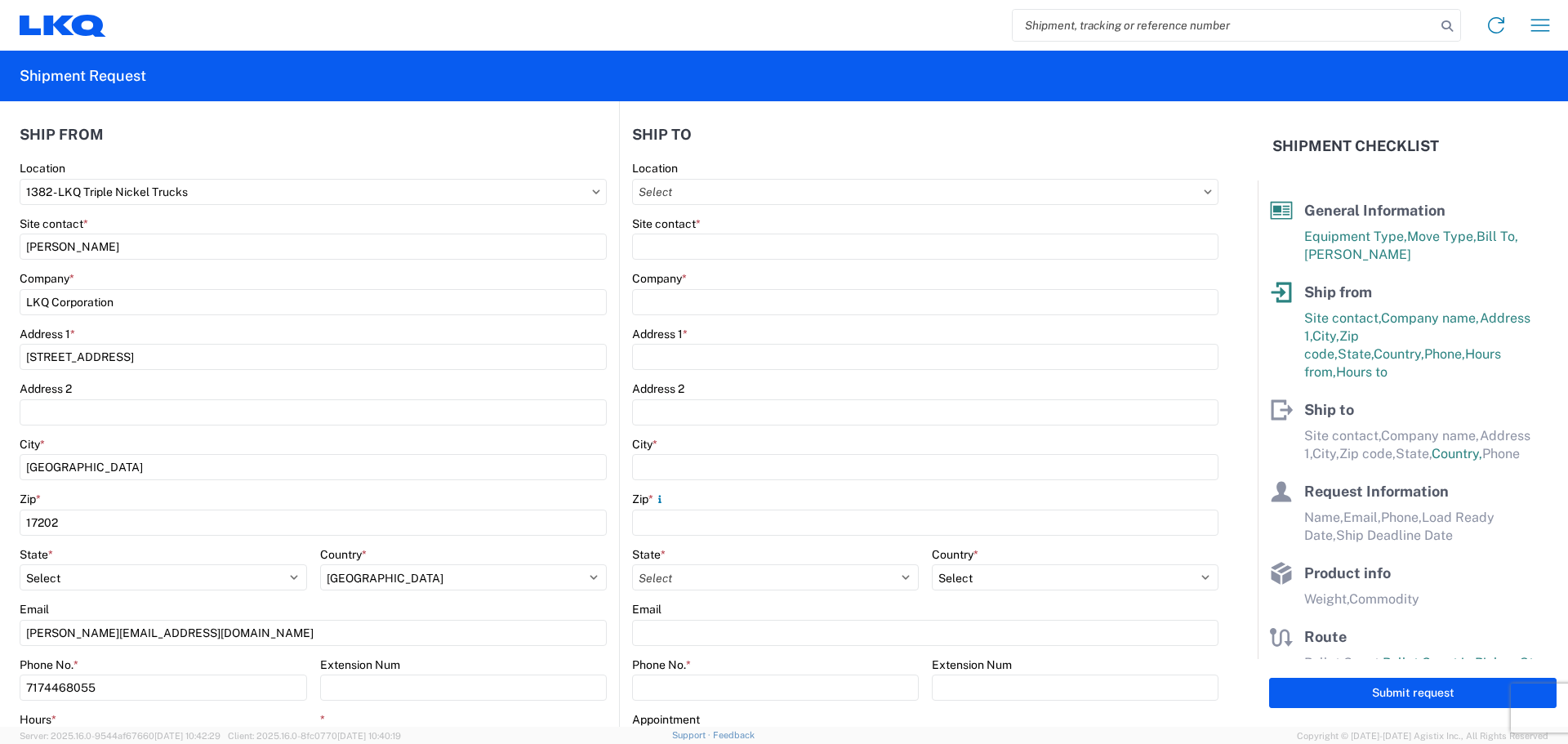
scroll to position [164, 0]
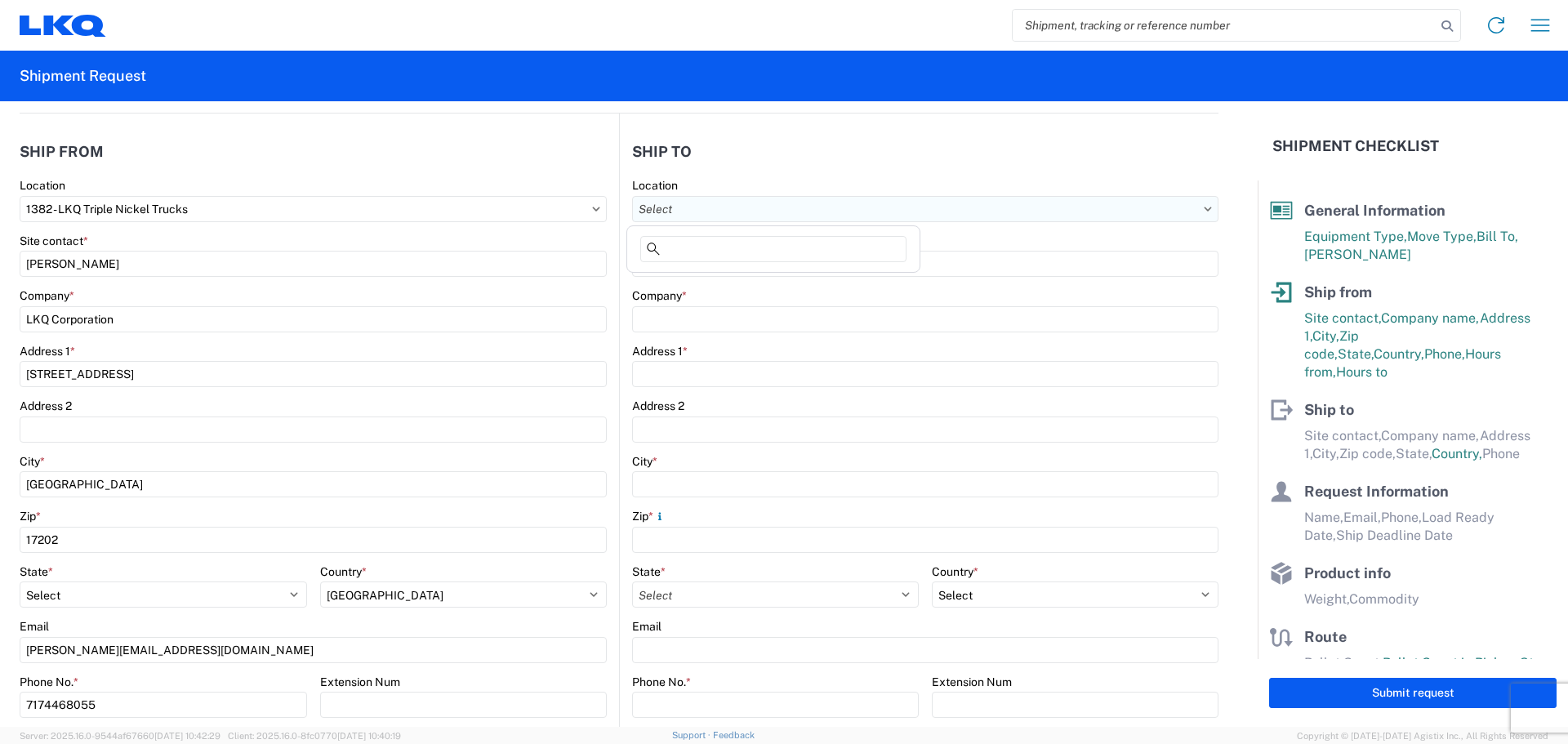
click at [752, 215] on input "Location" at bounding box center [925, 209] width 586 height 26
type input "1634"
click at [759, 281] on div "1634 - Atlanta - Knopf - Boat Rock" at bounding box center [790, 281] width 321 height 26
type input "1634 - Atlanta - Knopf - Boat Rock"
type input "LKQ Corporation"
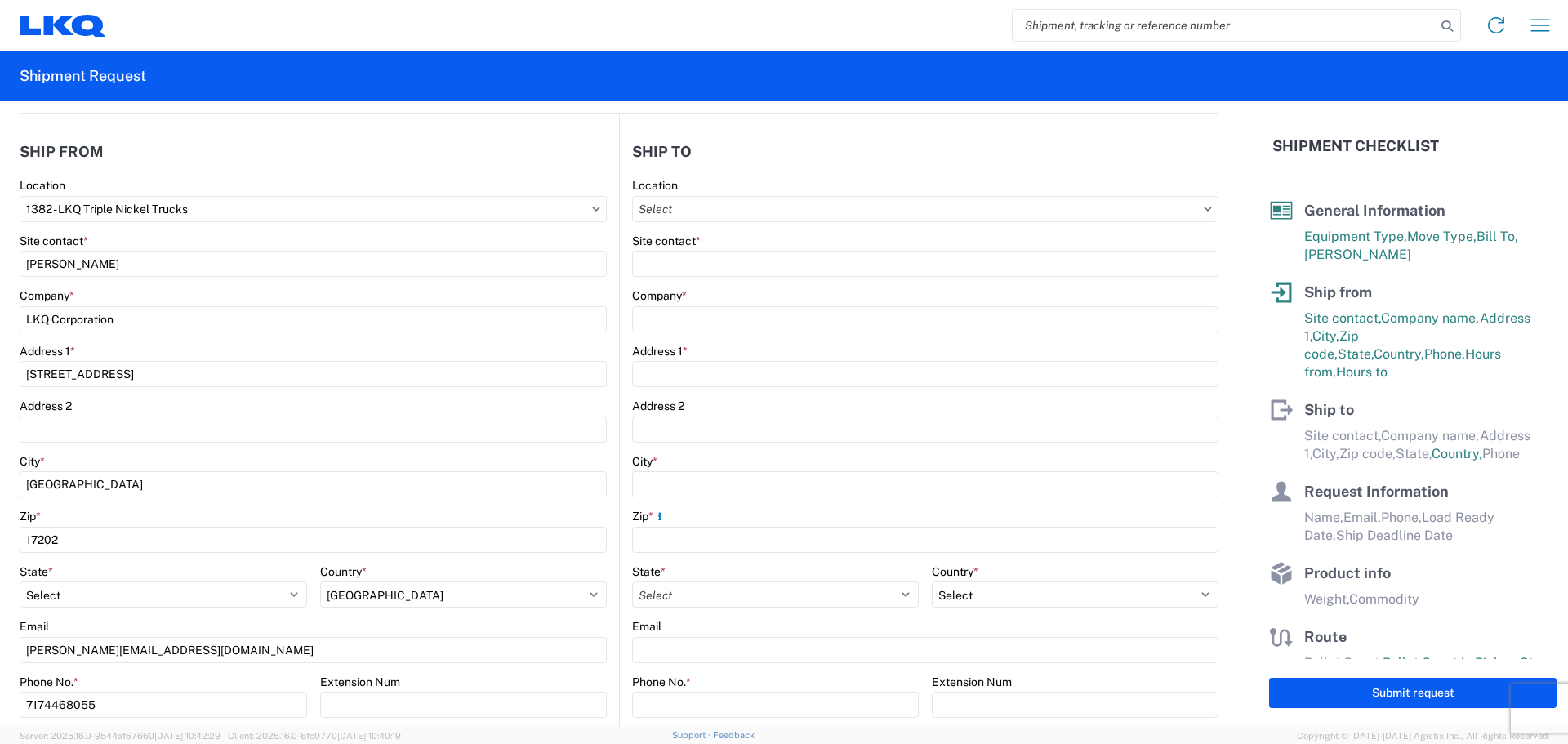
type input "6320 Boat Rock Blvd SW"
type input "Atlanta"
type input "30336"
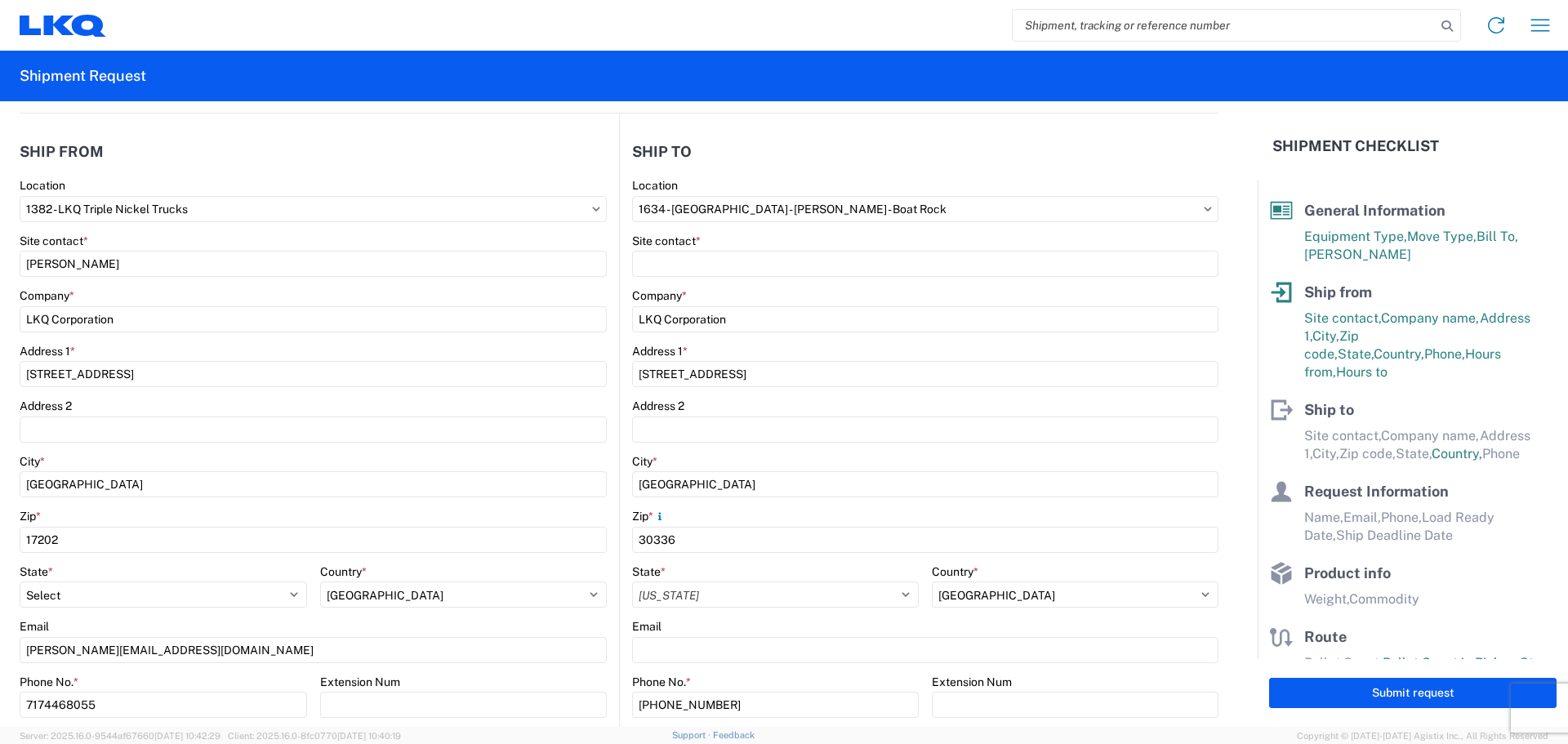
select select "US"
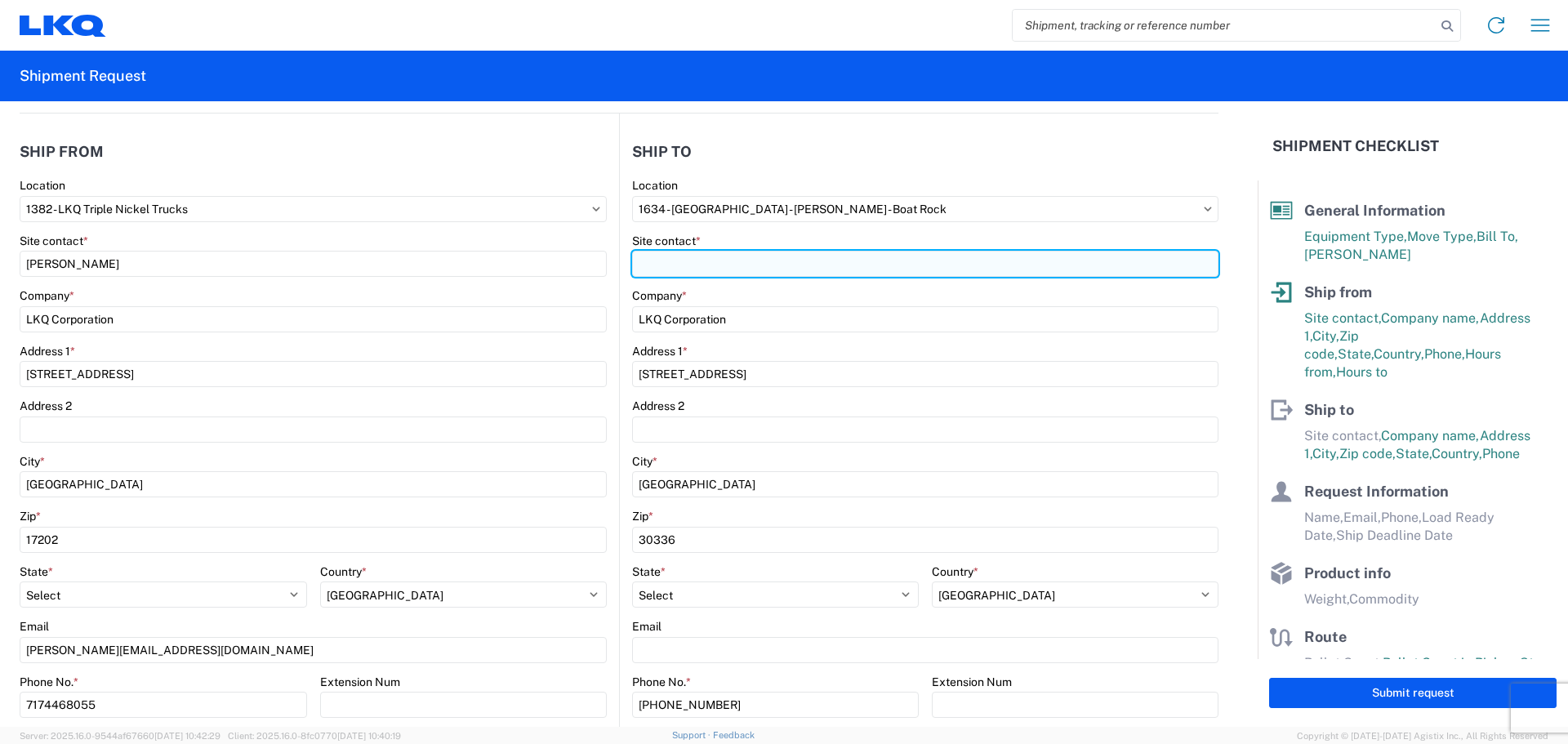
click at [722, 268] on input "Site contact *" at bounding box center [925, 263] width 586 height 26
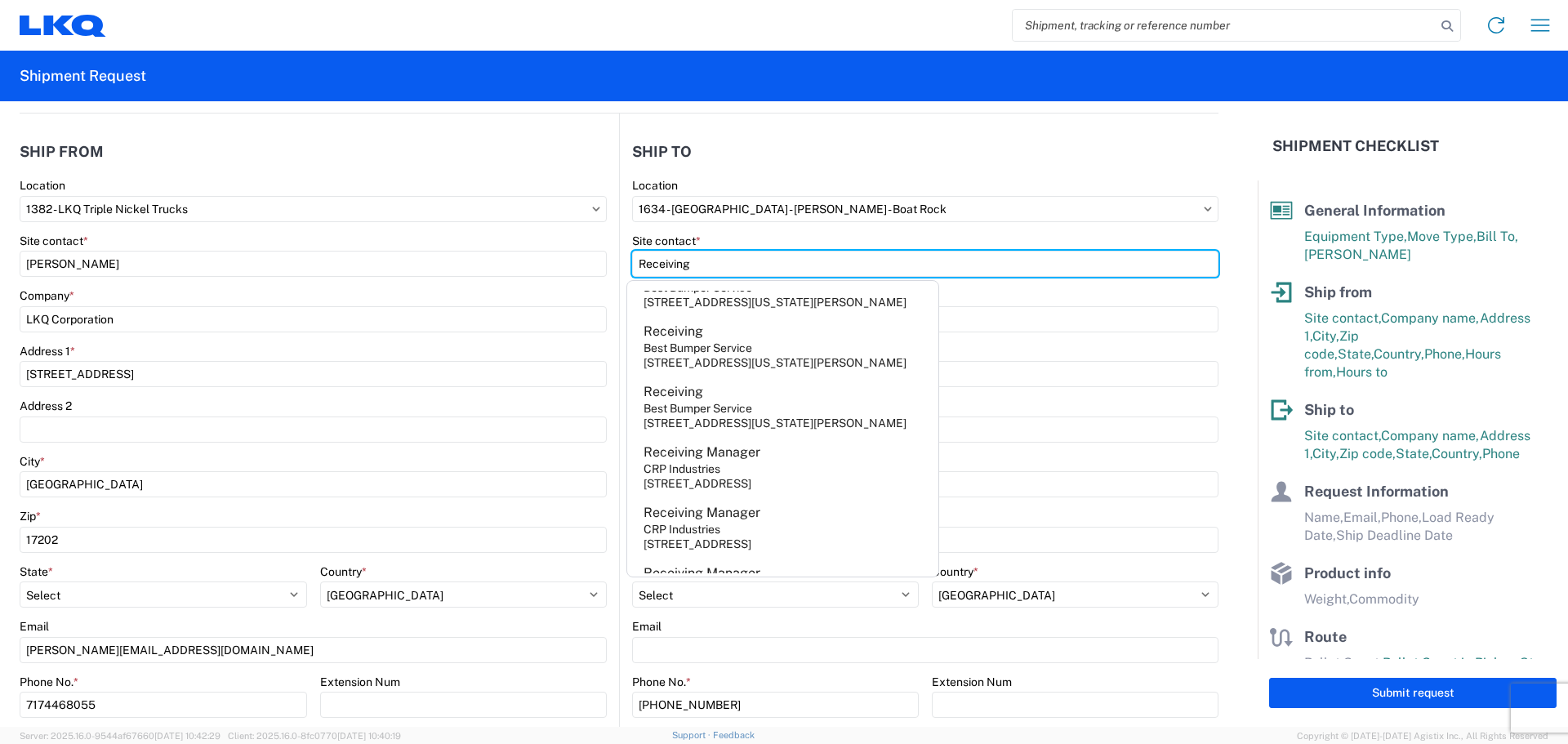
scroll to position [0, 0]
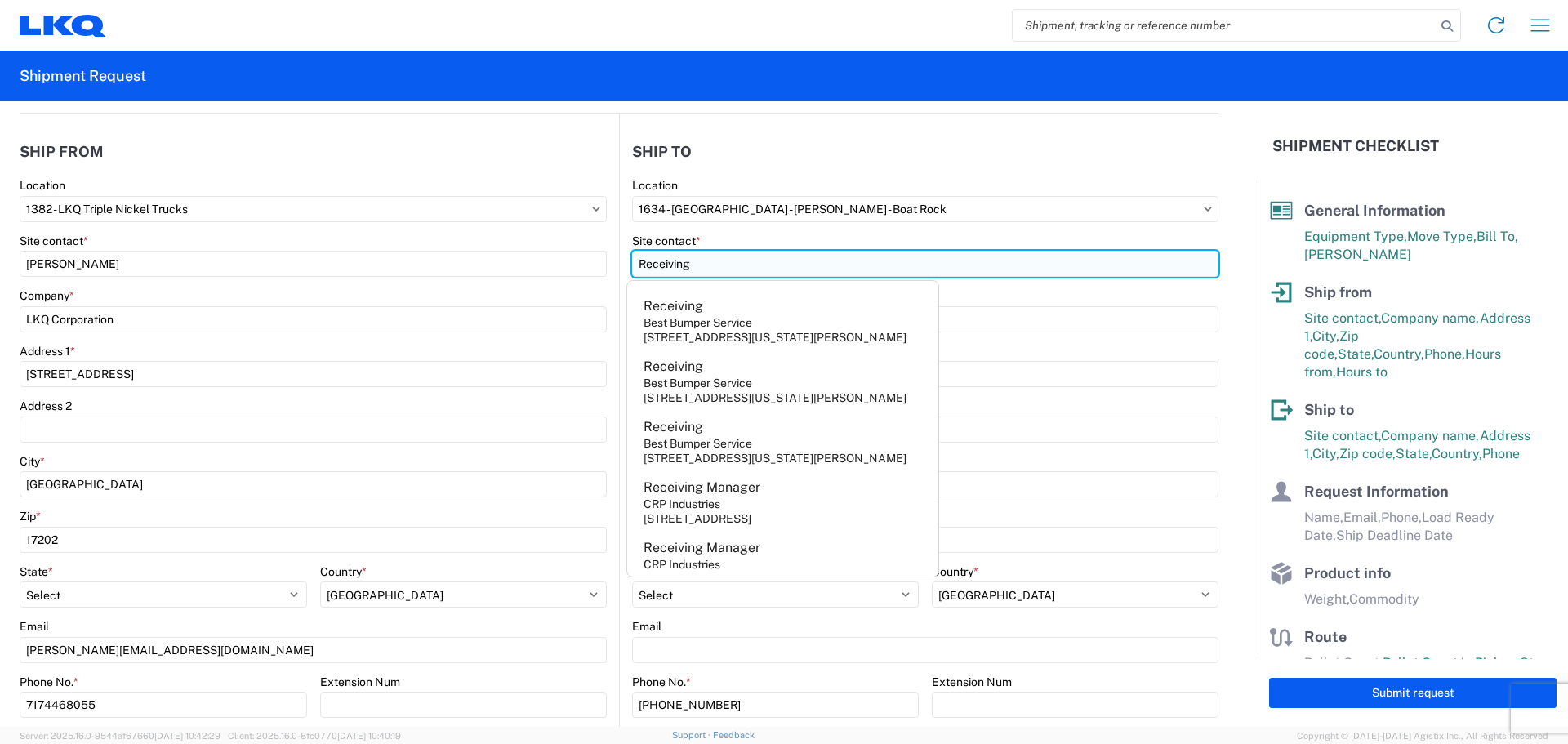
click at [845, 260] on input "Receiving" at bounding box center [925, 263] width 586 height 26
type input "Receiving"
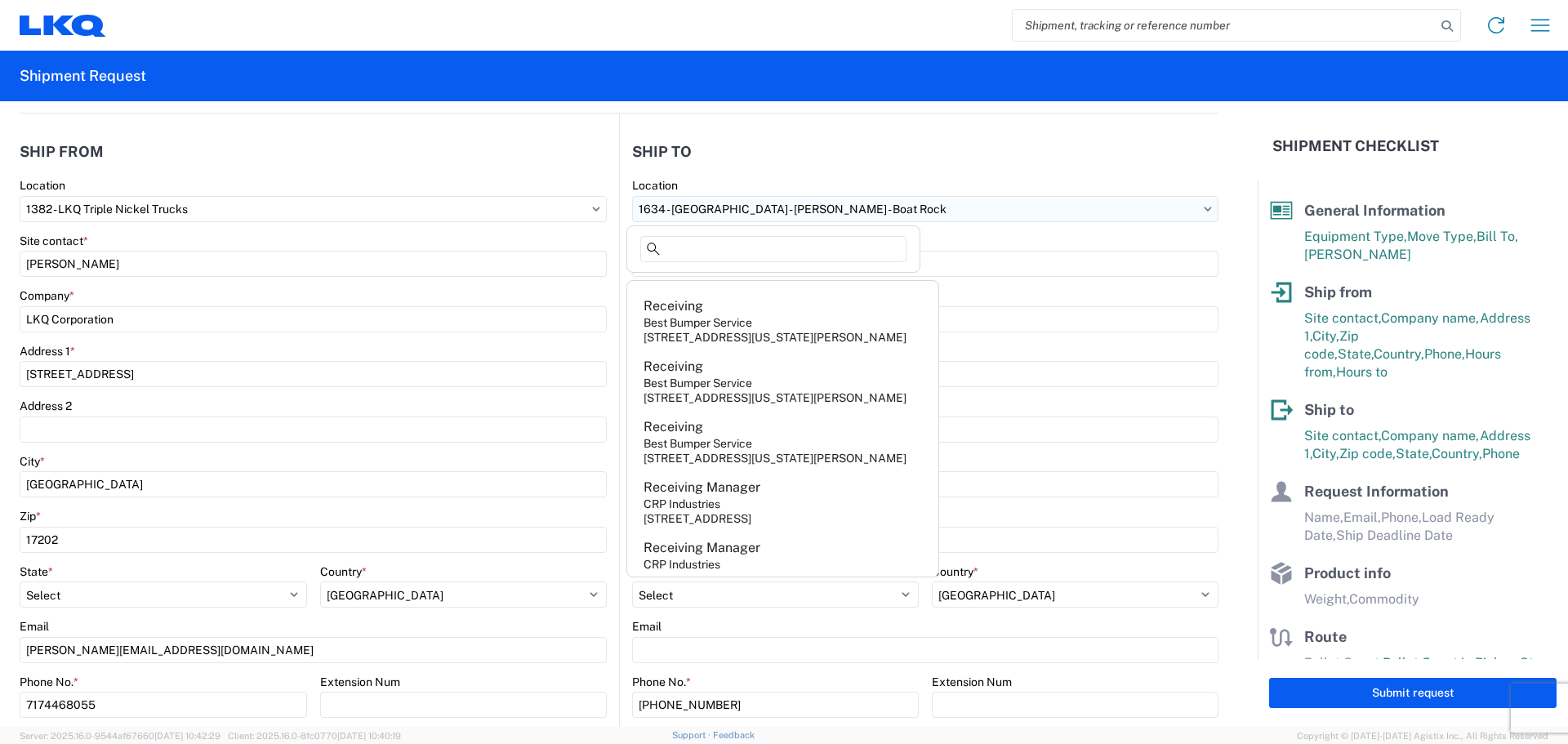
click at [607, 217] on input "1634 - Atlanta - Knopf - Boat Rock" at bounding box center [313, 209] width 587 height 26
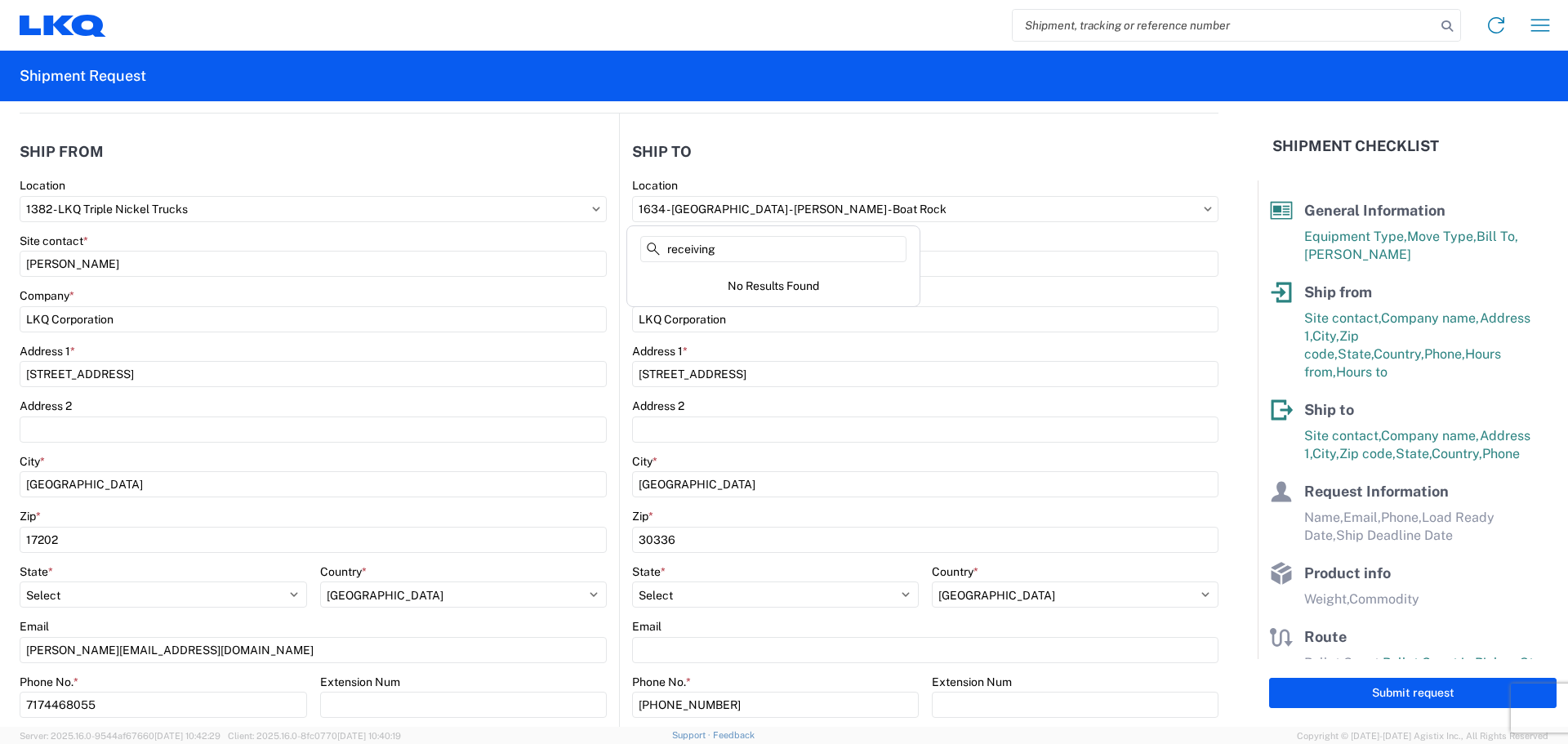
type input "receiving"
click at [932, 169] on header "Ship to" at bounding box center [919, 151] width 599 height 36
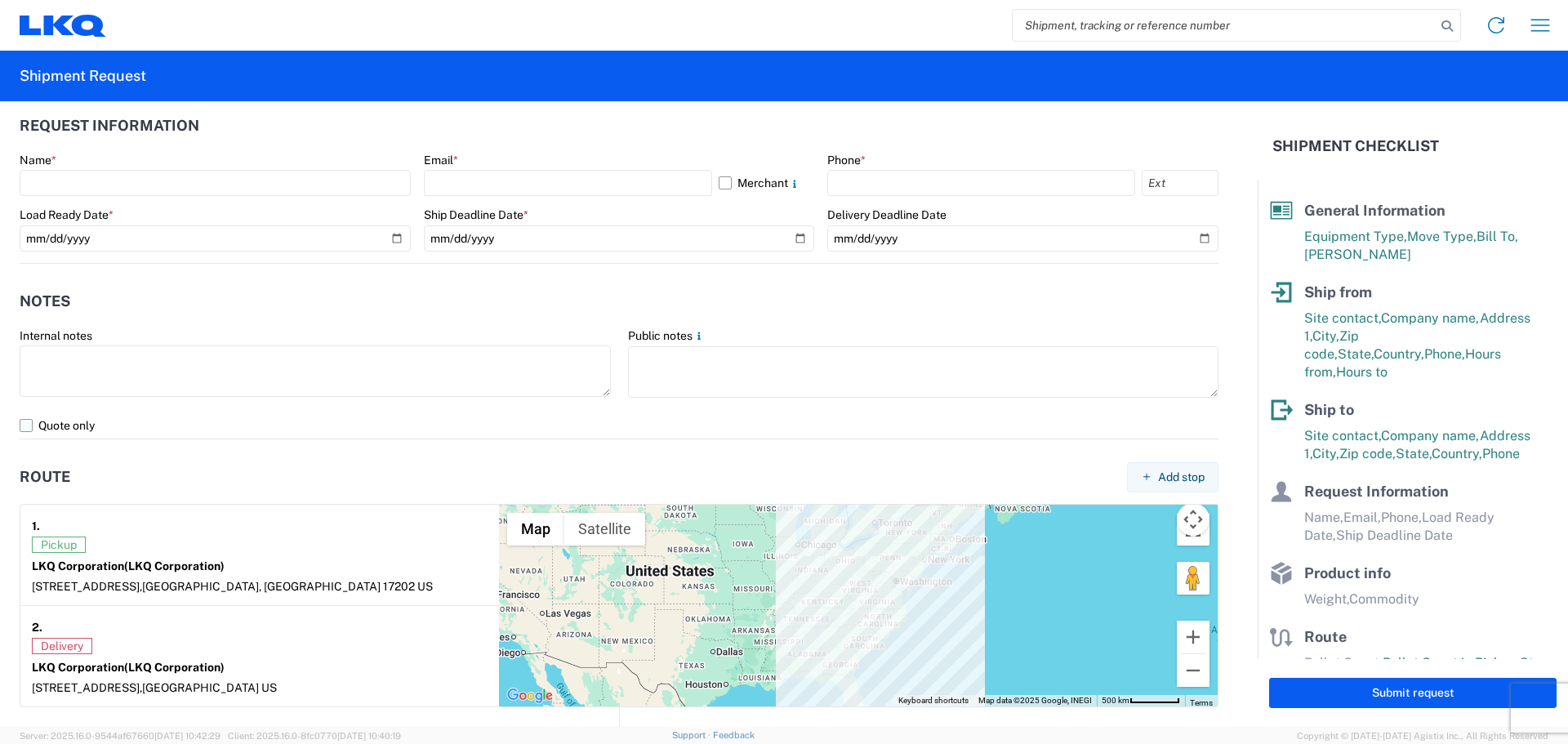
scroll to position [817, 0]
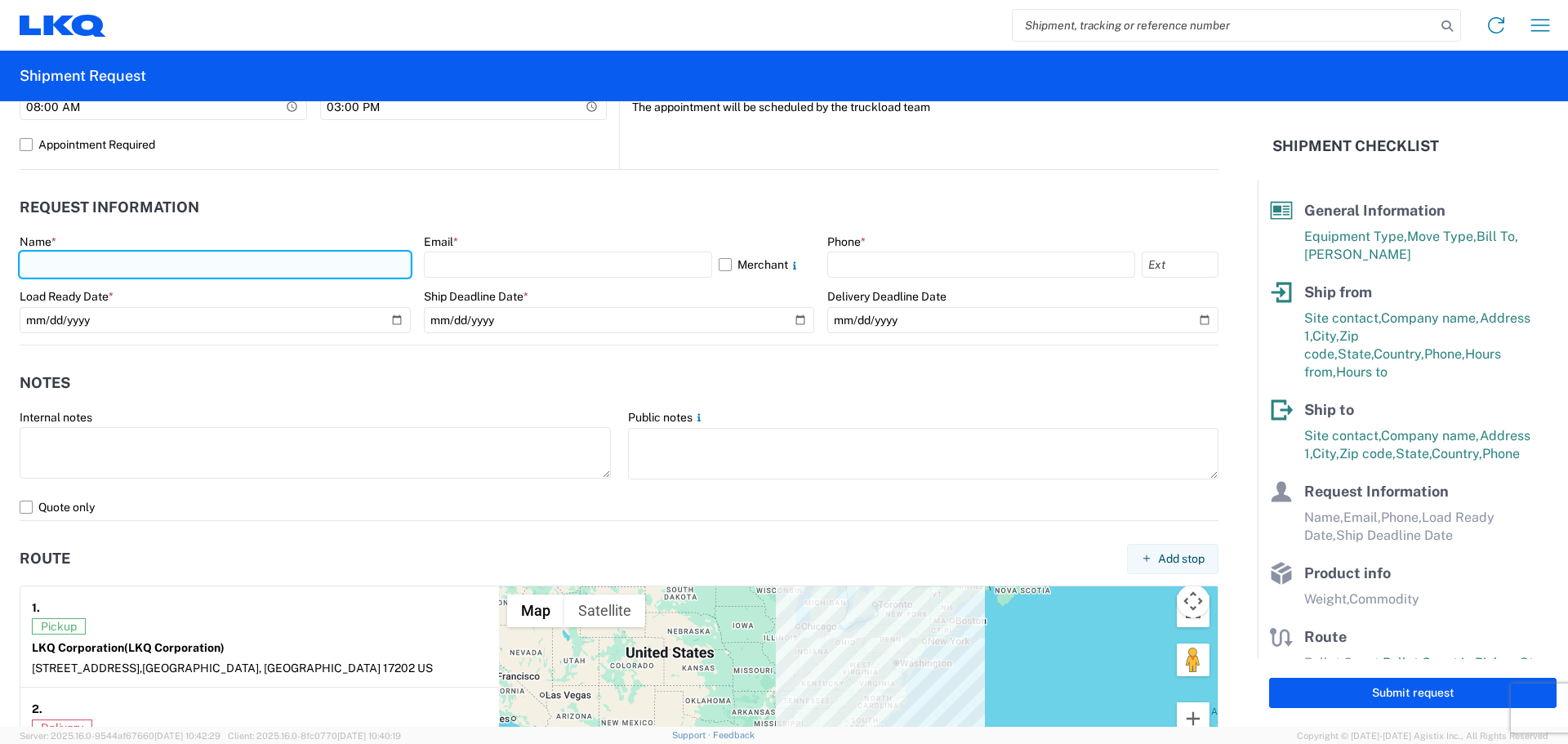
click at [195, 267] on input "text" at bounding box center [215, 264] width 391 height 26
click at [187, 266] on input "Christopher" at bounding box center [215, 264] width 391 height 26
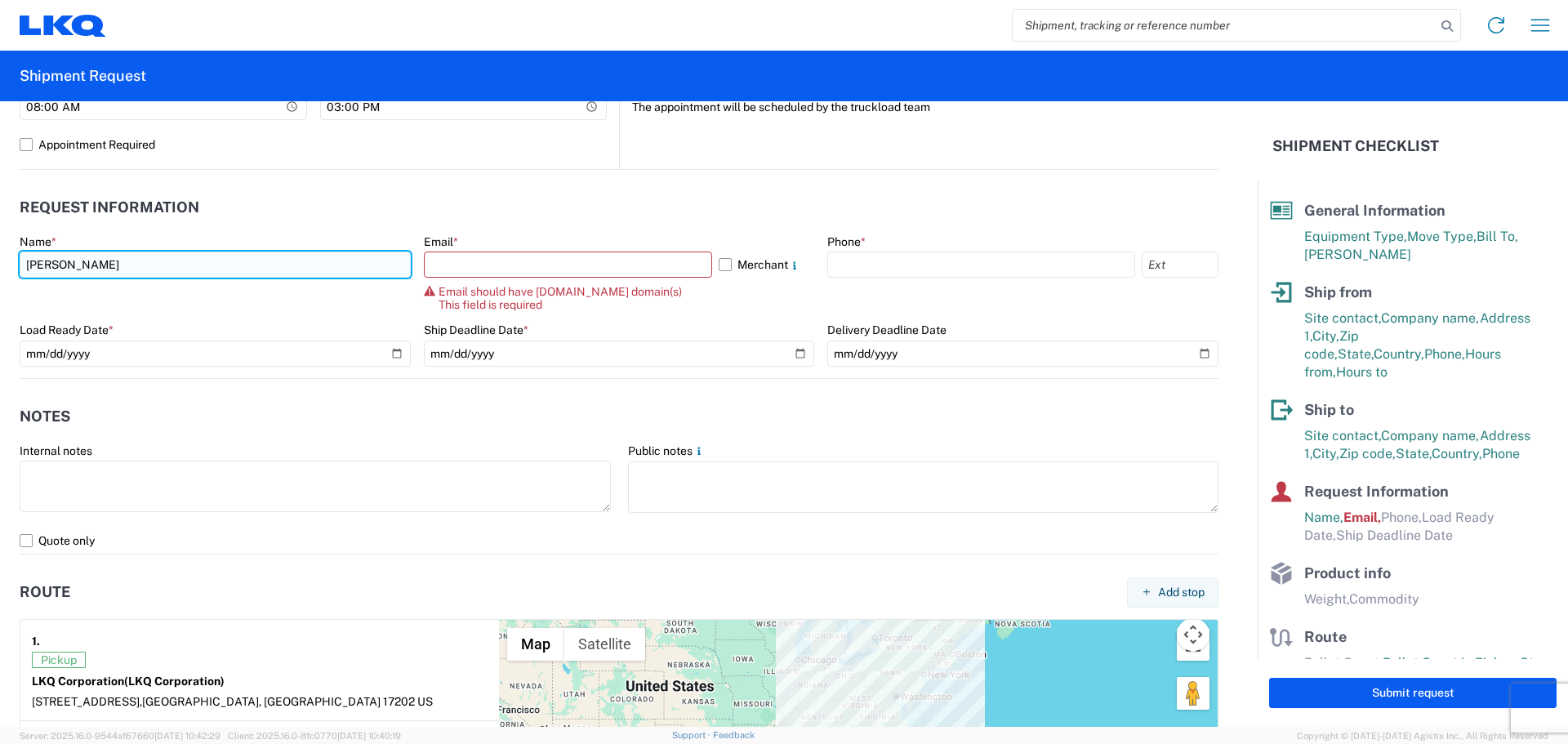
type input "Christopher Miller"
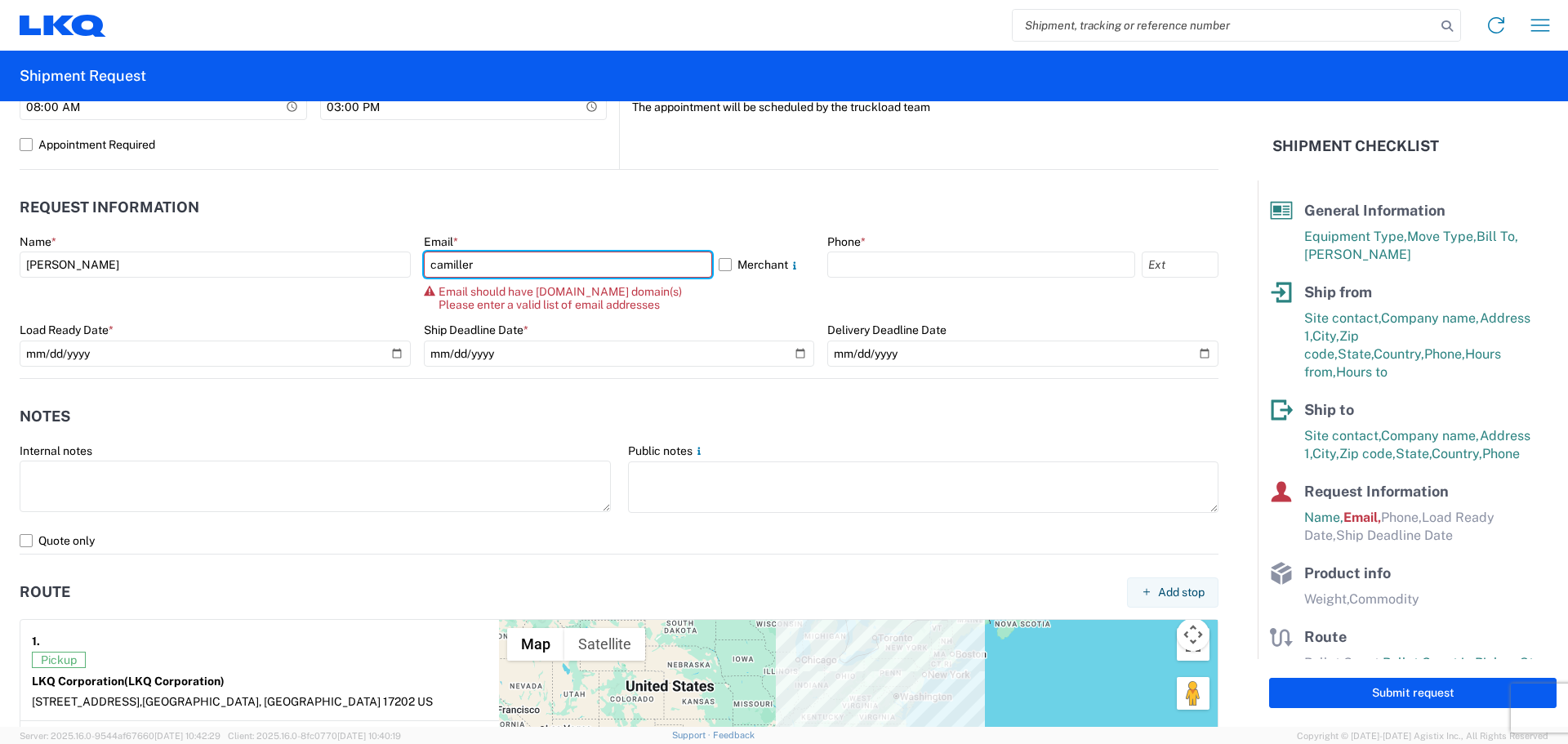
type input "camiller@lkqcorp.com"
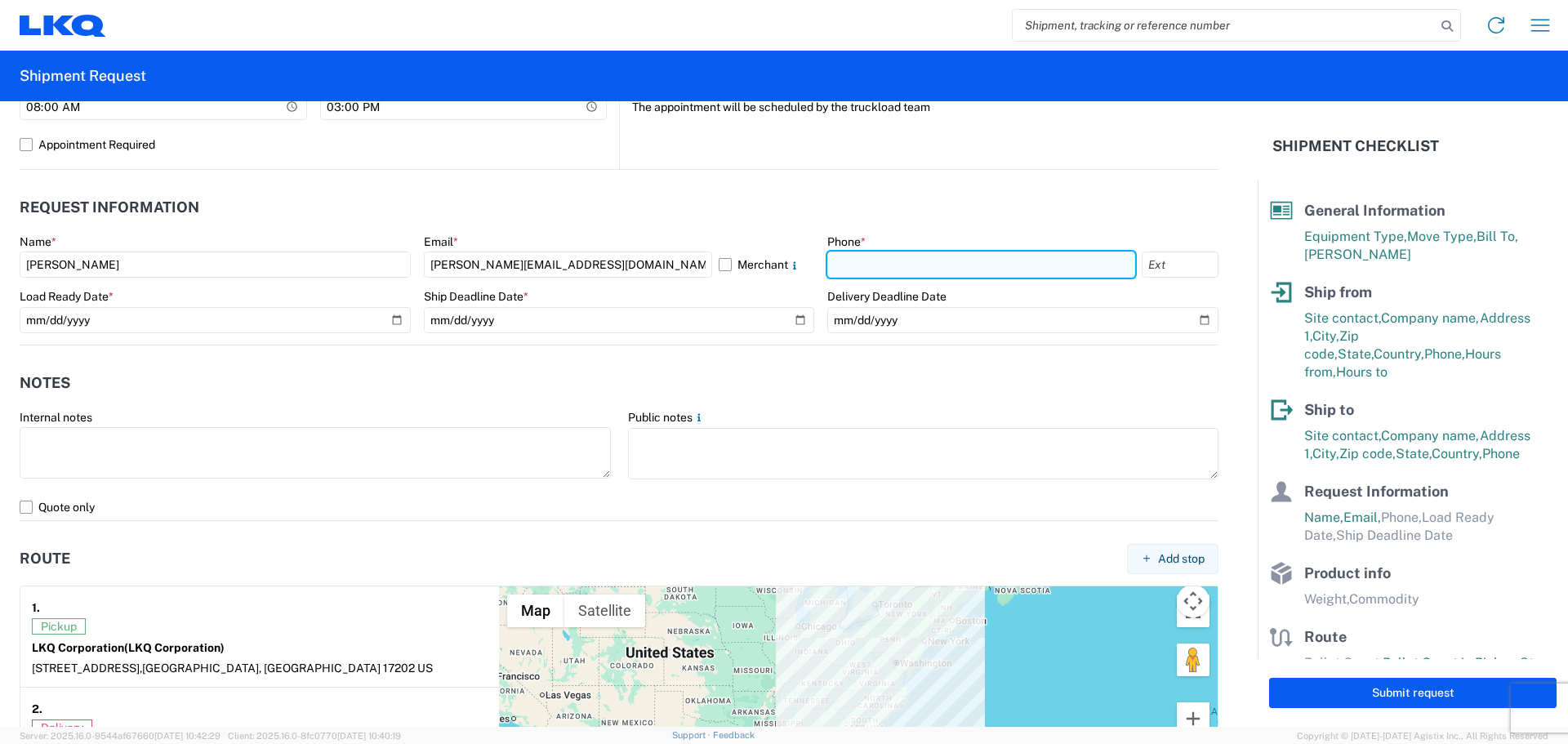
click at [853, 263] on input "text" at bounding box center [981, 264] width 307 height 26
type input "7174468055"
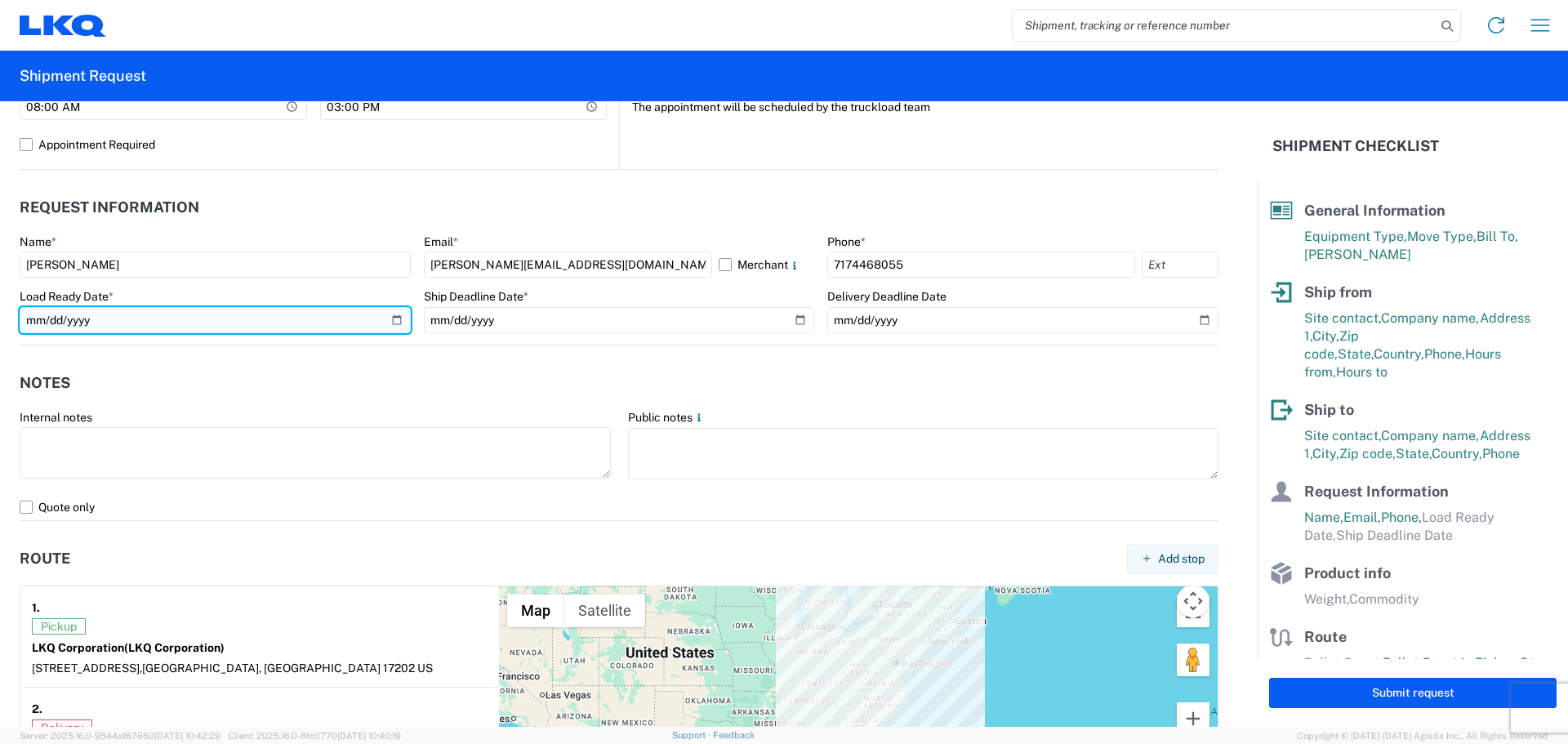
click at [394, 318] on input "date" at bounding box center [215, 320] width 391 height 26
type input "2025-08-13"
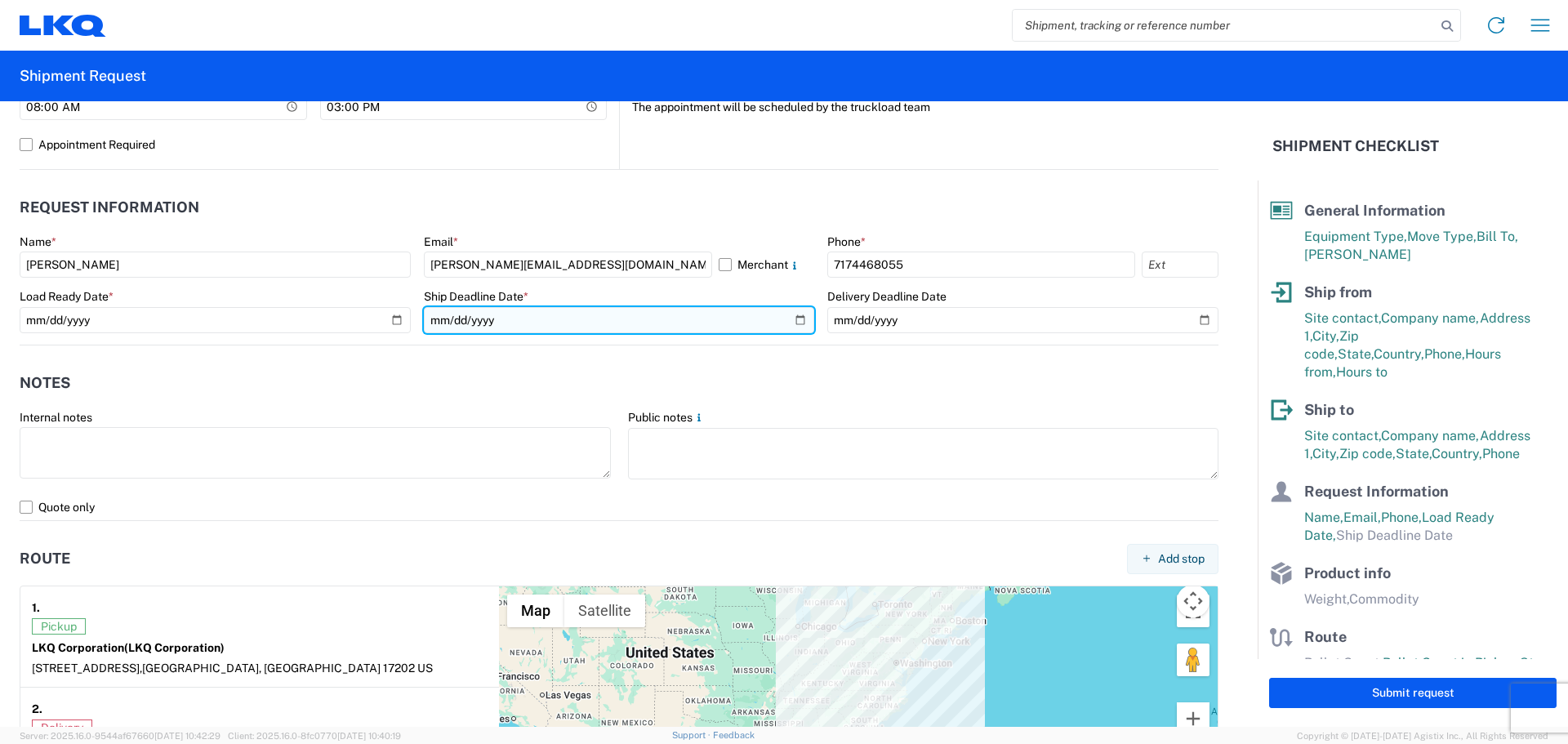
click at [791, 318] on input "date" at bounding box center [619, 320] width 391 height 26
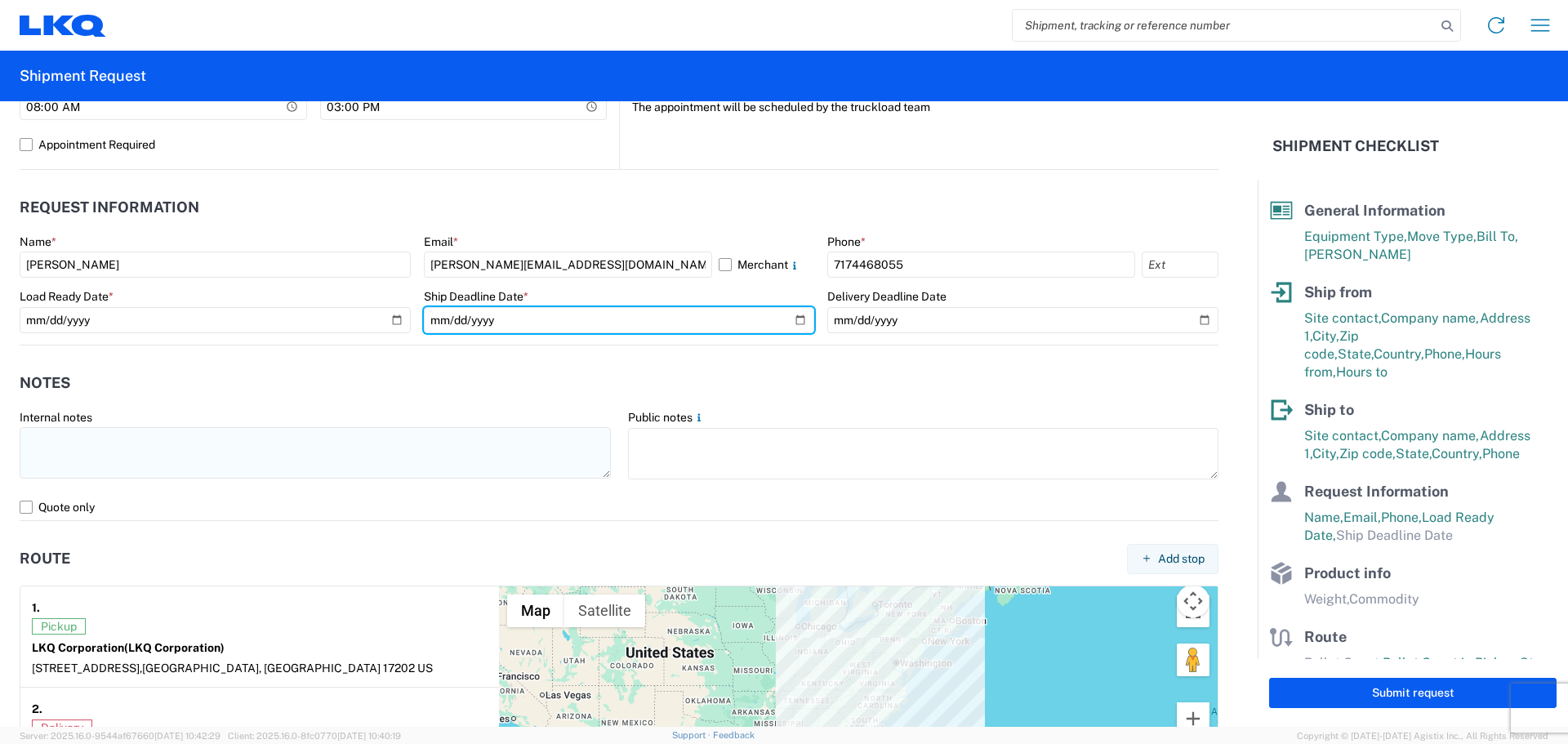
type input "2025-08-14"
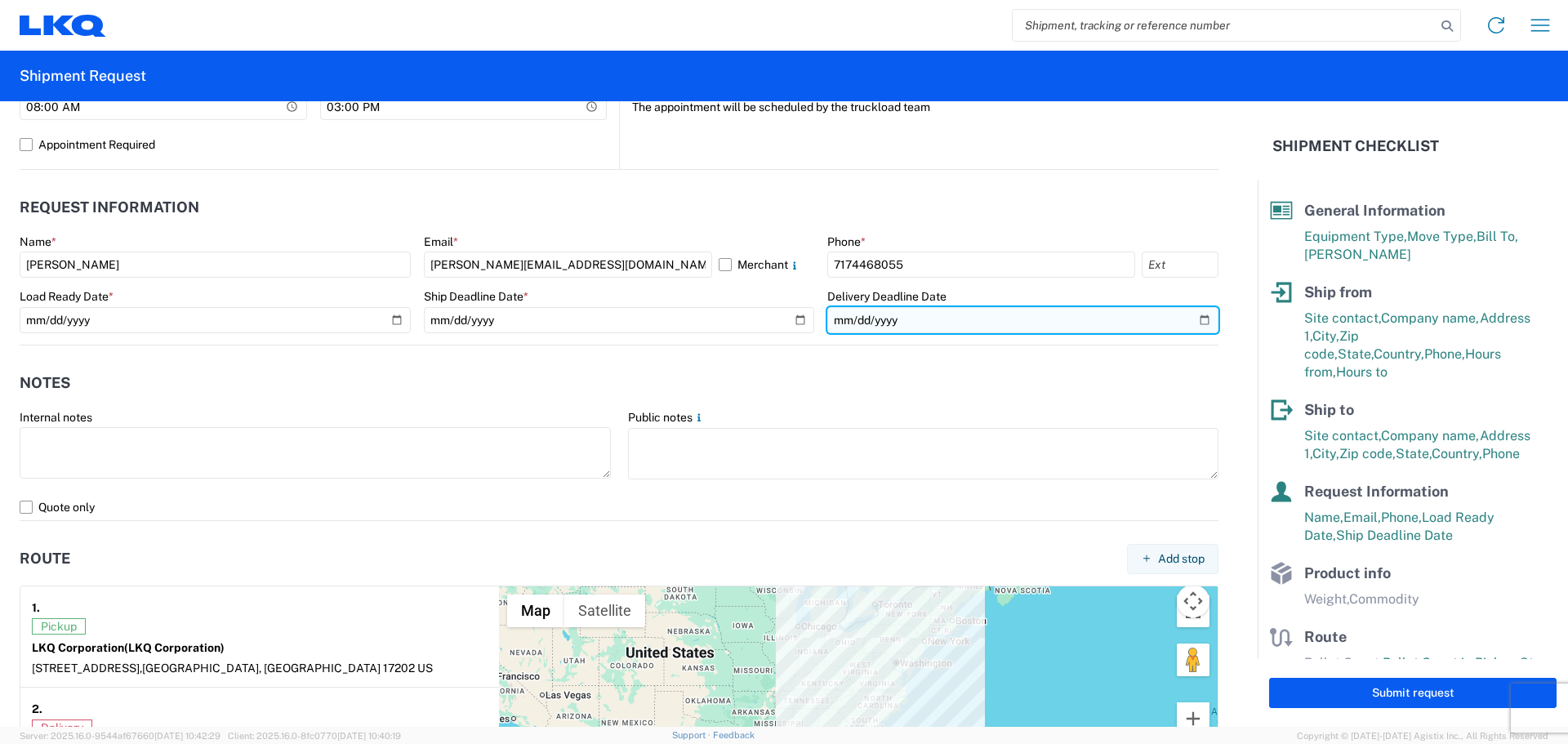
click at [923, 326] on input "date" at bounding box center [1023, 320] width 391 height 26
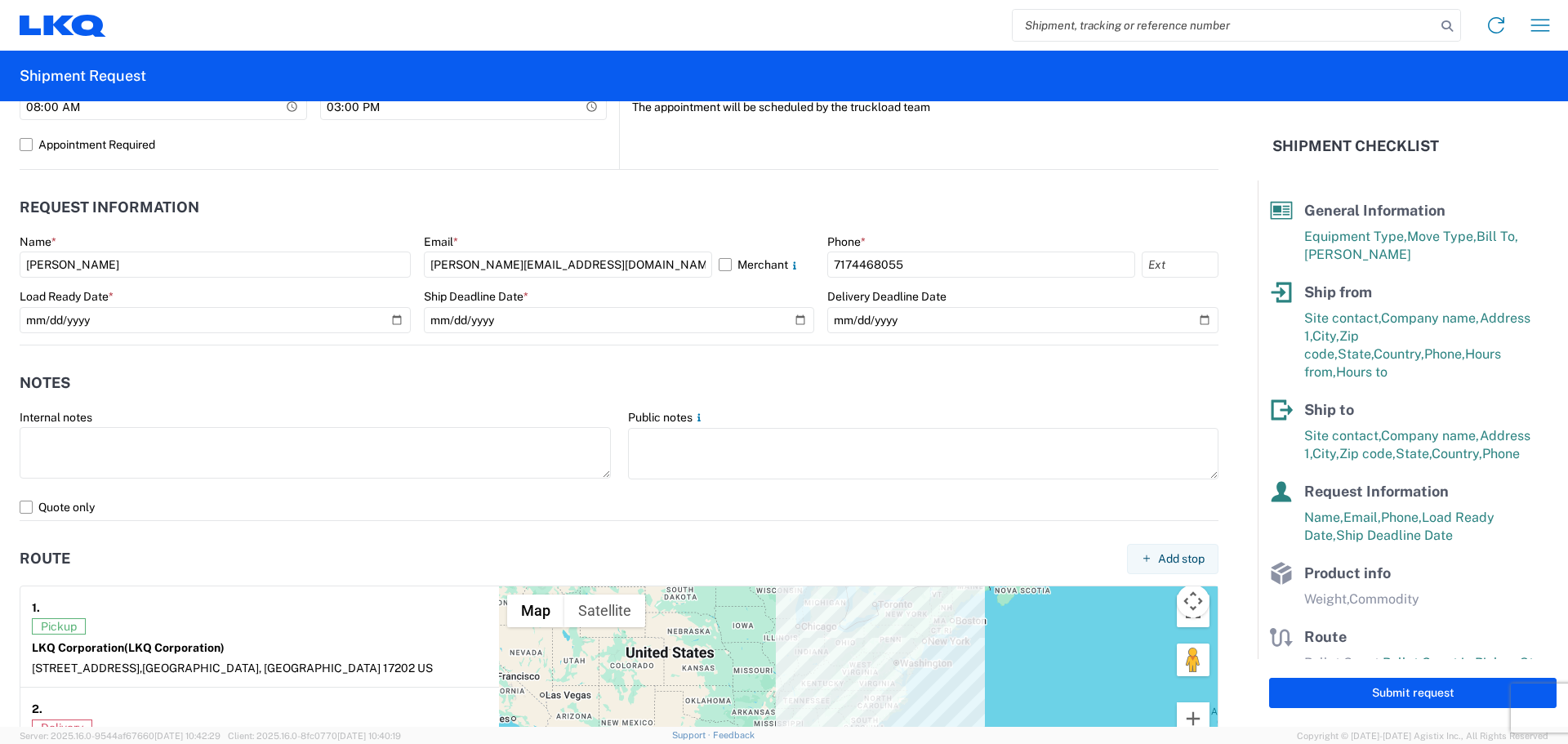
click at [1004, 359] on agx-notes "Notes Internal notes Public notes Quote only" at bounding box center [618, 434] width 1198 height 176
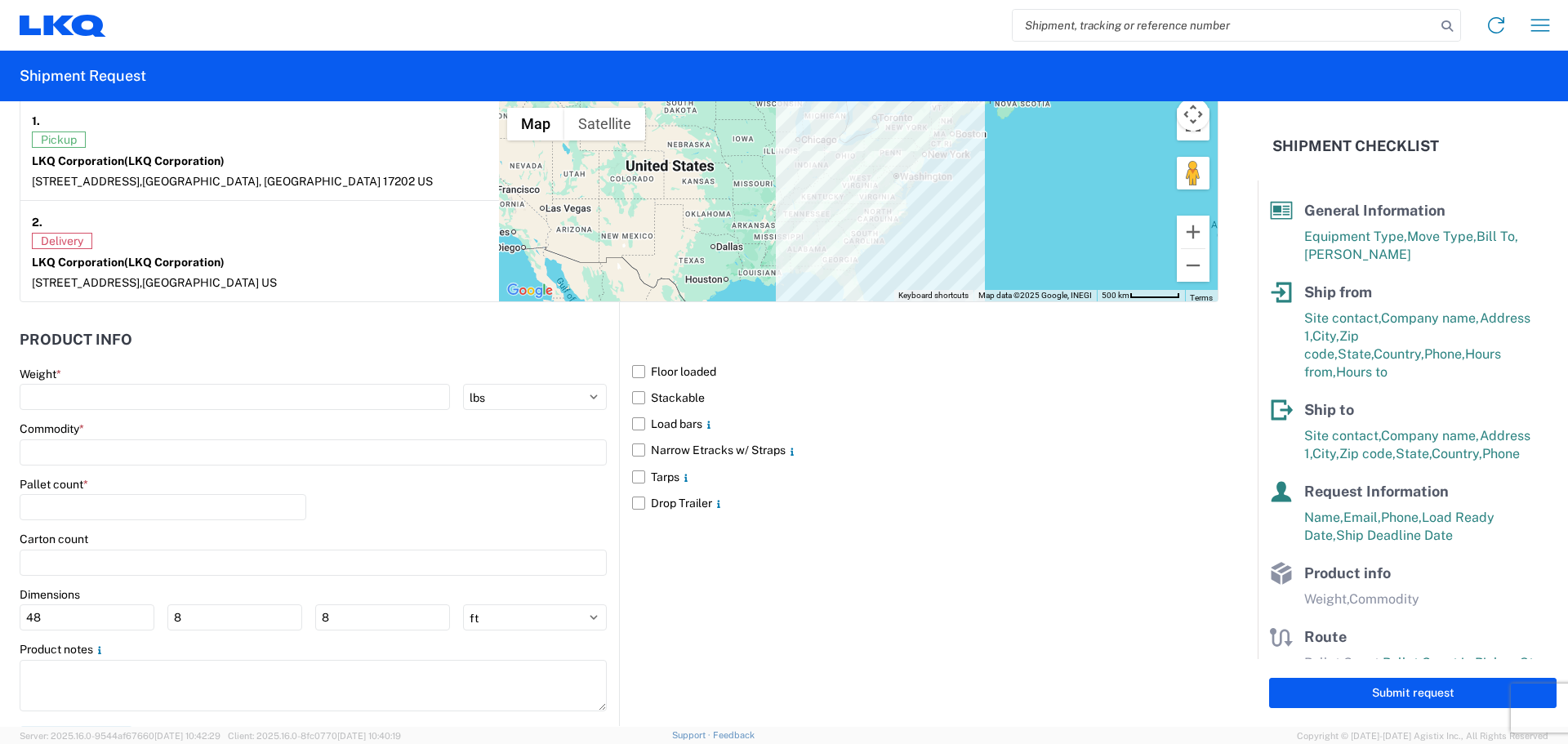
scroll to position [1333, 0]
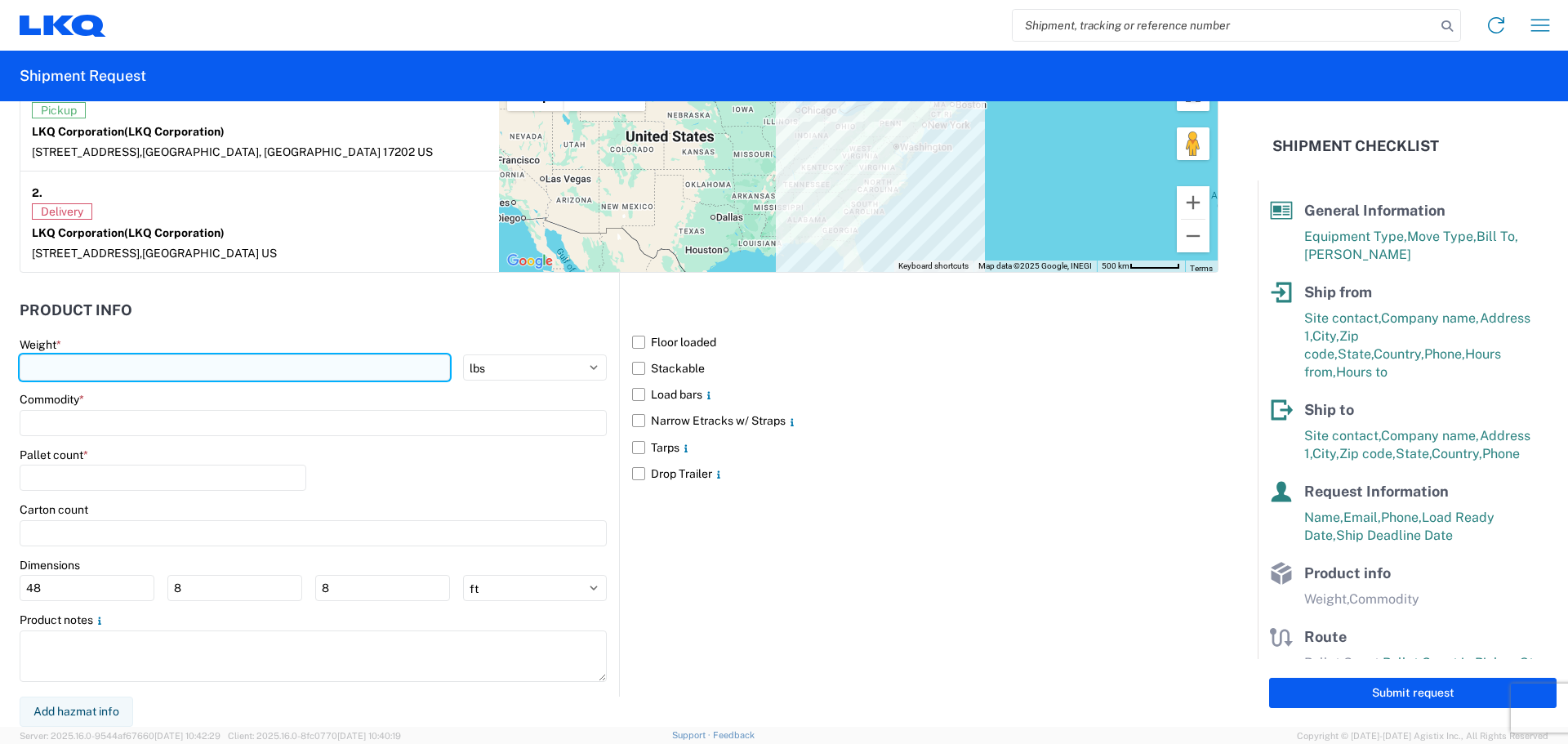
click at [99, 368] on input "number" at bounding box center [235, 367] width 430 height 26
type input "42000"
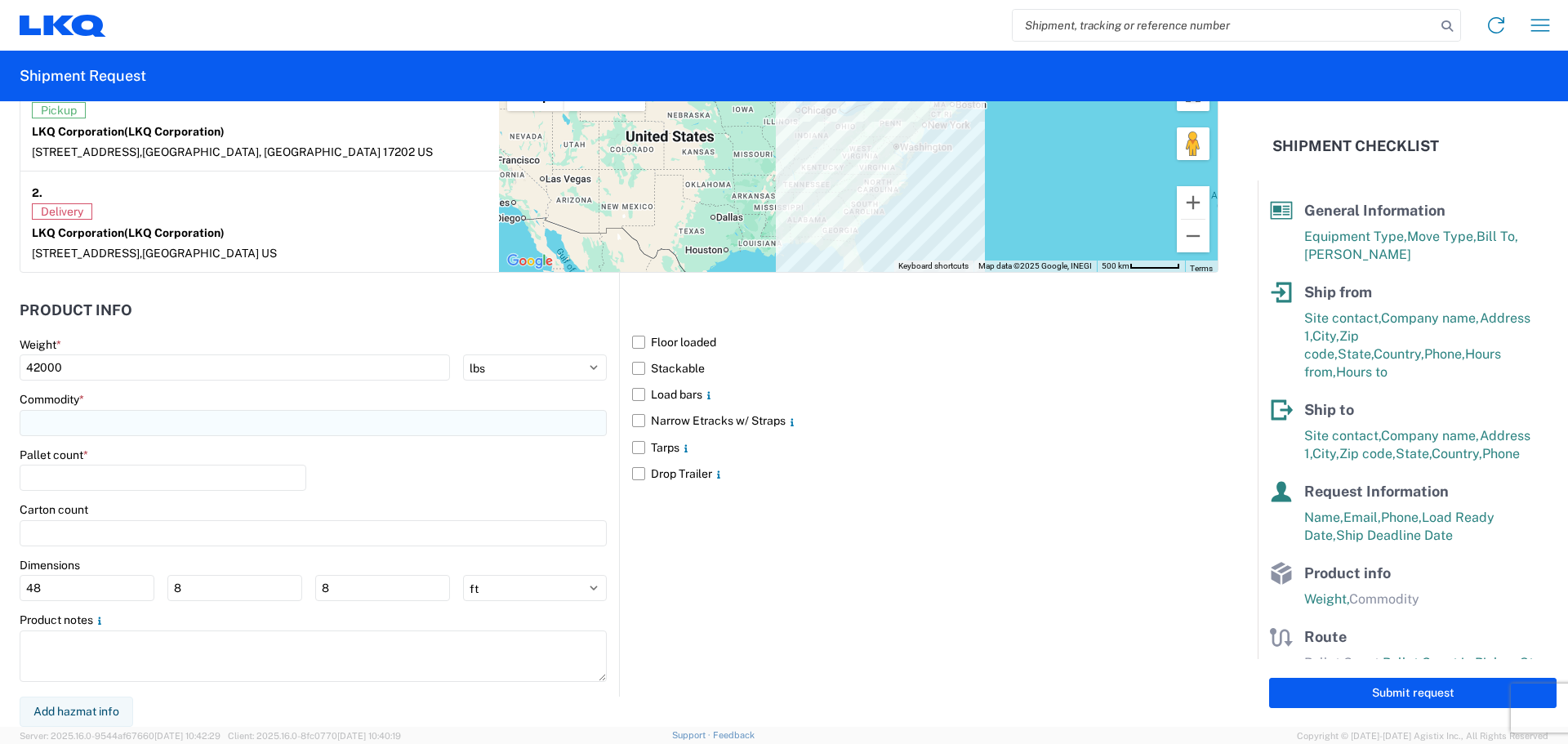
click at [79, 420] on input at bounding box center [313, 422] width 587 height 26
click at [590, 368] on select "kgs lbs" at bounding box center [535, 367] width 144 height 26
click at [499, 330] on agx-form-section "Product Info Weight * 42000 kgs lbs Commodity * Pallet count * Carton count Dim…" at bounding box center [319, 494] width 600 height 404
click at [93, 470] on input "number" at bounding box center [163, 477] width 287 height 26
type input "24"
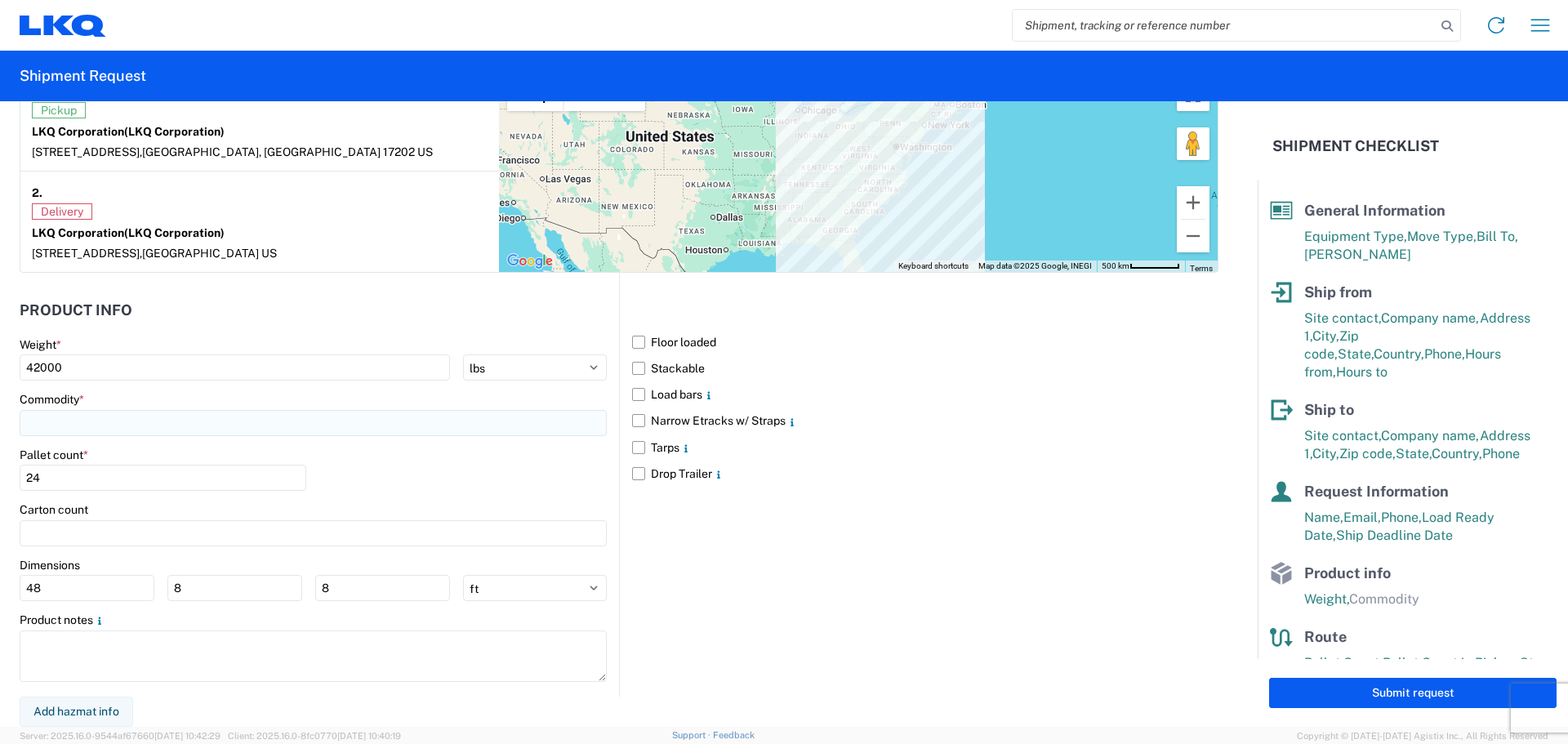
click at [80, 412] on div "Commodity *" at bounding box center [313, 414] width 587 height 44
click at [82, 420] on input at bounding box center [313, 422] width 587 height 26
click at [77, 421] on input at bounding box center [313, 422] width 587 height 26
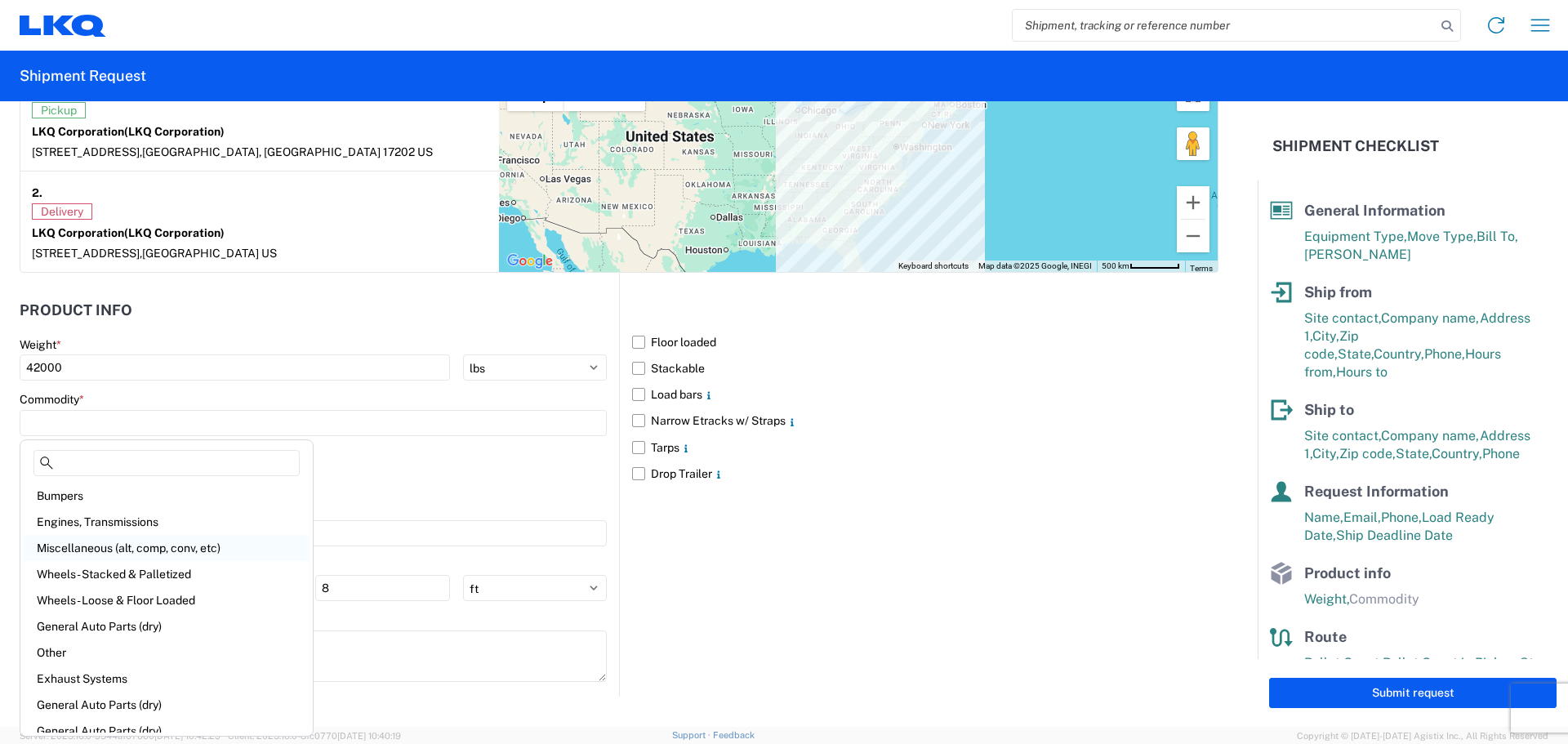
click at [91, 548] on div "Miscellaneous (alt, comp, conv, etc)" at bounding box center [167, 548] width 286 height 26
type input "Miscellaneous (alt, comp, conv, etc)"
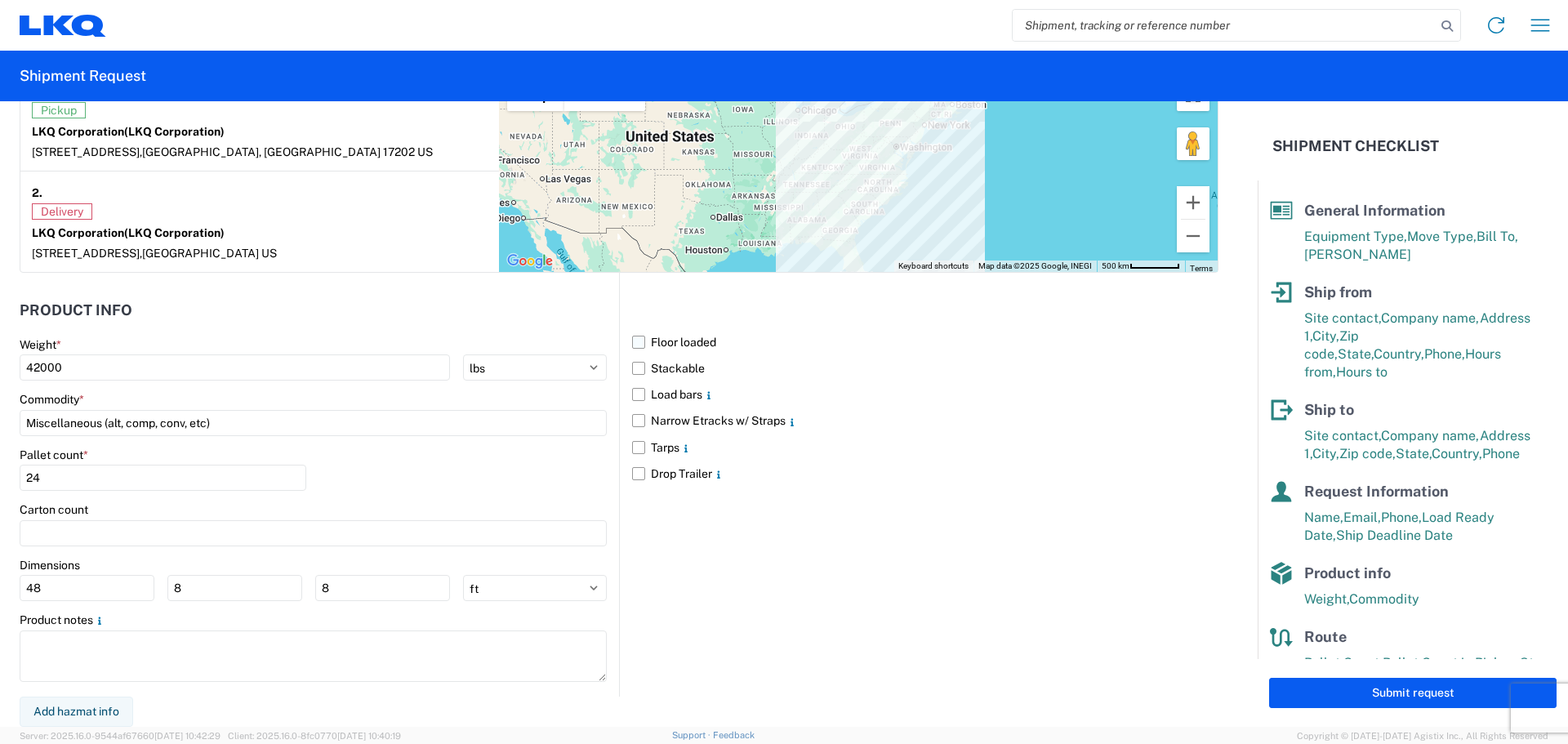
click at [632, 339] on label "Floor loaded" at bounding box center [925, 341] width 586 height 26
click at [0, 0] on input "Floor loaded" at bounding box center [0, 0] width 0 height 0
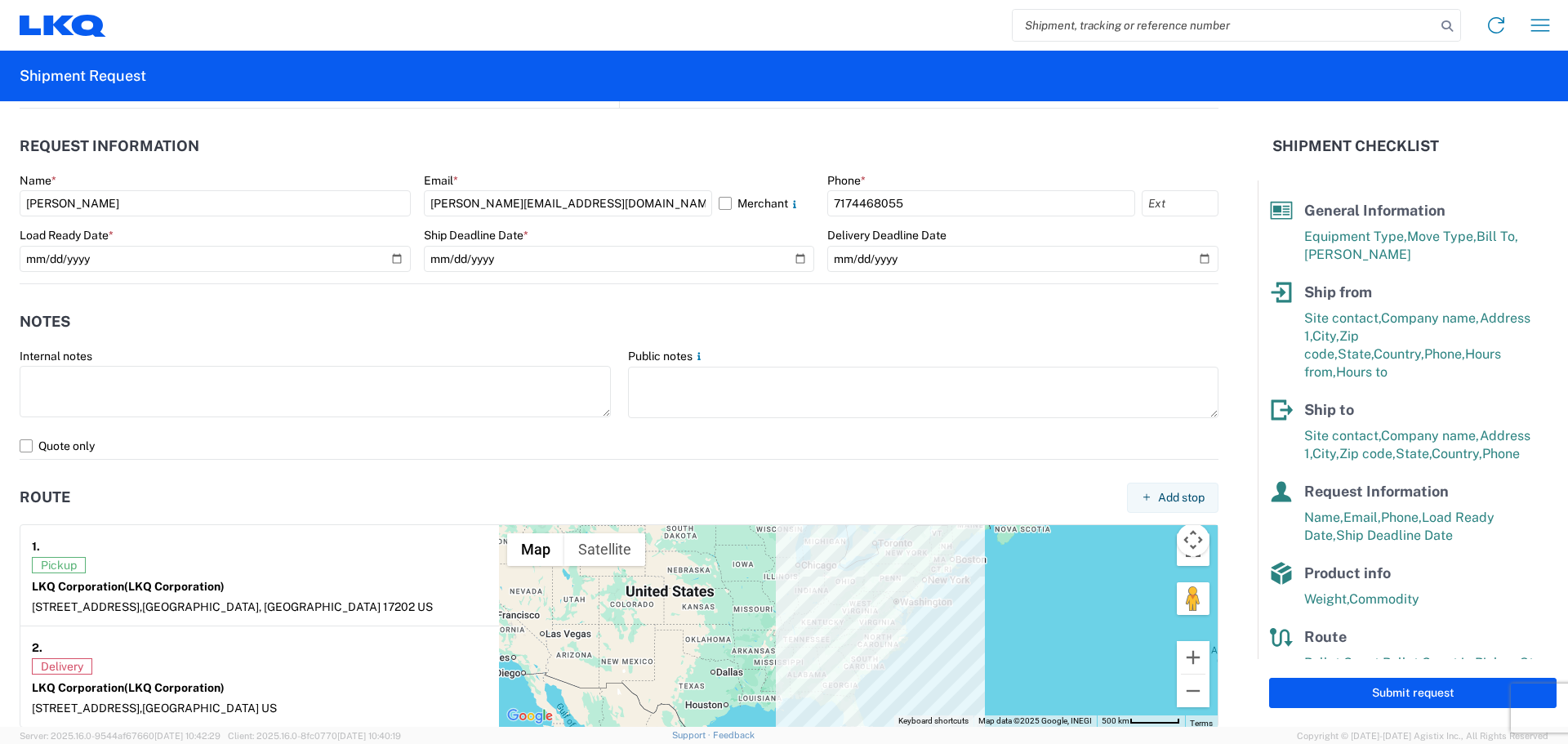
scroll to position [980, 0]
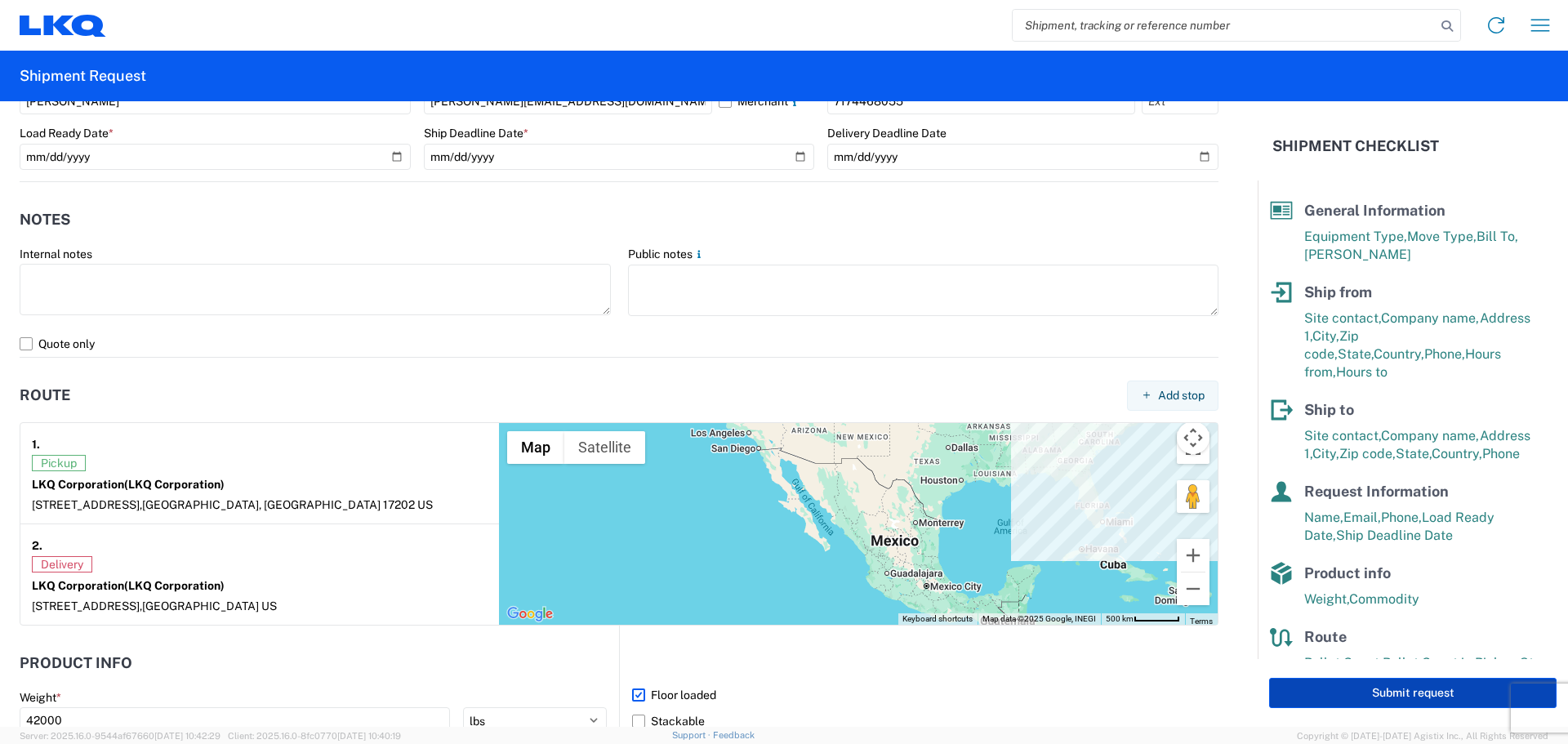
click at [1330, 694] on button "Submit request" at bounding box center [1413, 693] width 288 height 30
select select "US"
